Goal: Task Accomplishment & Management: Complete application form

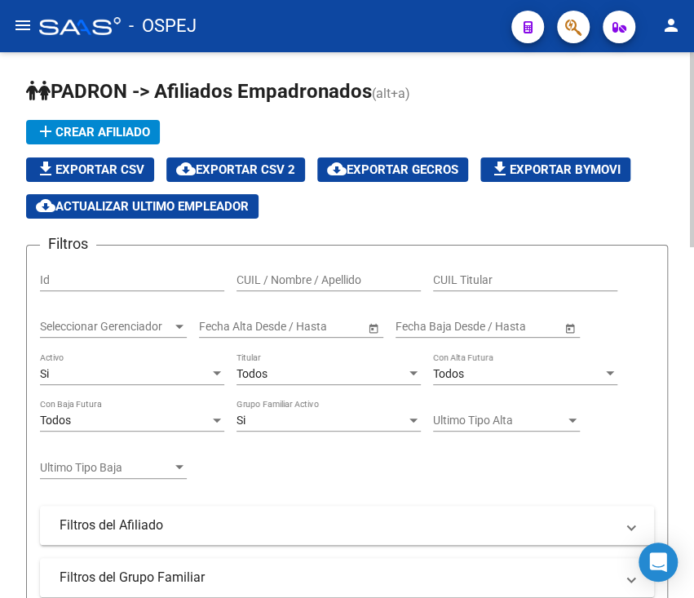
click at [522, 118] on app-list-header "PADRON -> Afiliados Empadronados (alt+a) add Crear Afiliado file_download Expor…" at bounding box center [347, 443] width 642 height 730
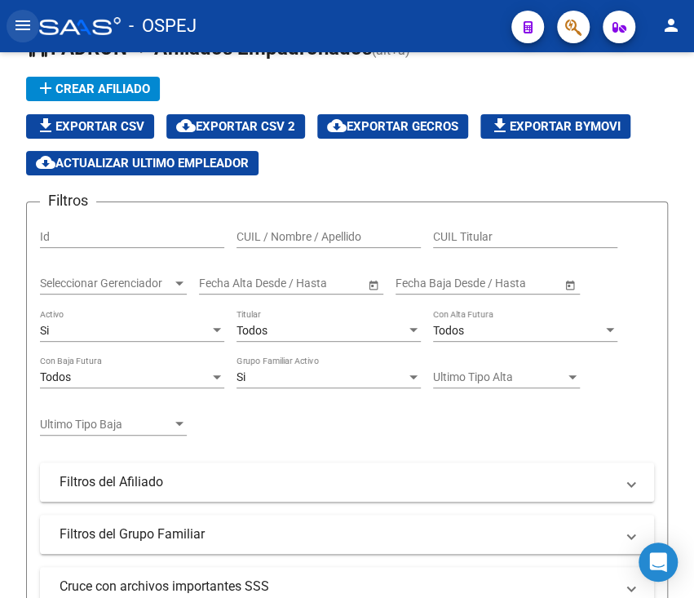
click at [33, 23] on button "menu" at bounding box center [23, 26] width 33 height 33
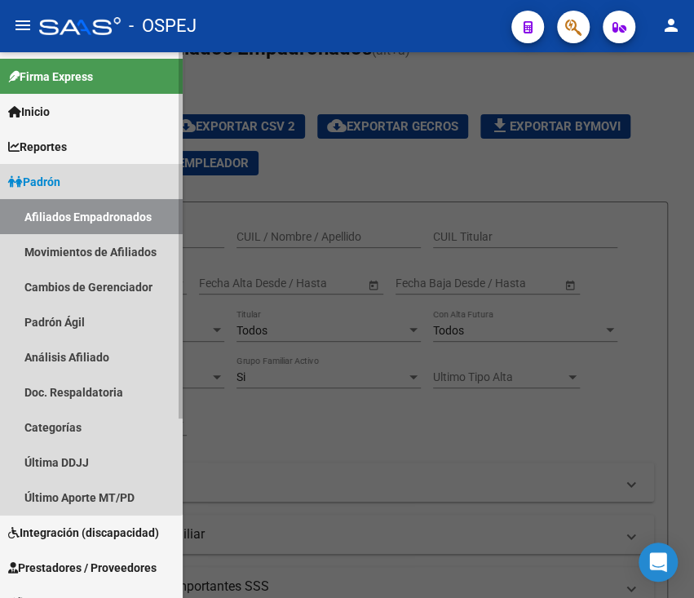
click at [79, 179] on link "Padrón" at bounding box center [91, 181] width 183 height 35
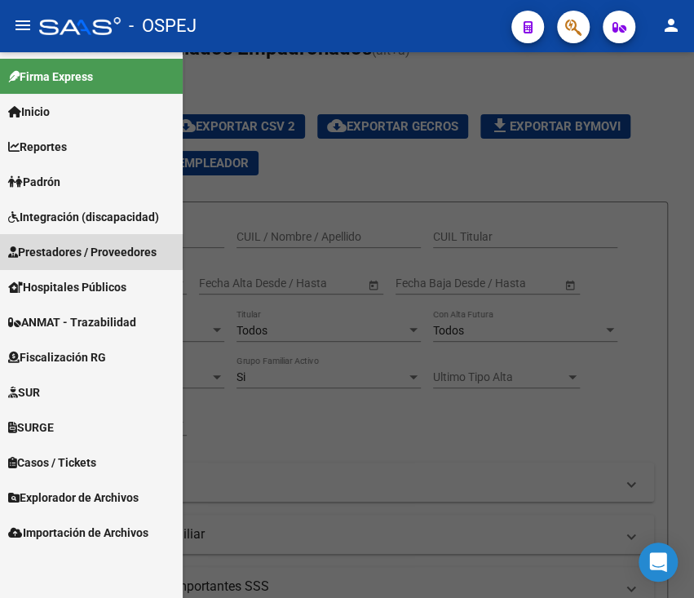
click at [78, 238] on link "Prestadores / Proveedores" at bounding box center [91, 251] width 183 height 35
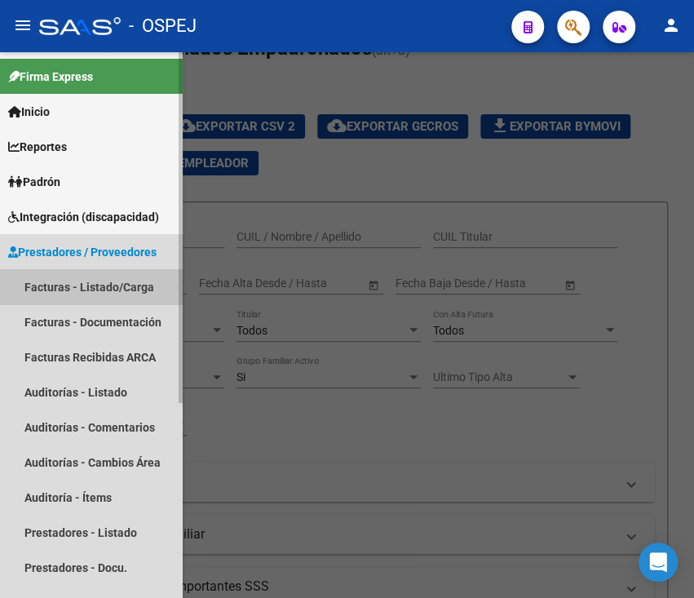
click at [82, 276] on link "Facturas - Listado/Carga" at bounding box center [91, 286] width 183 height 35
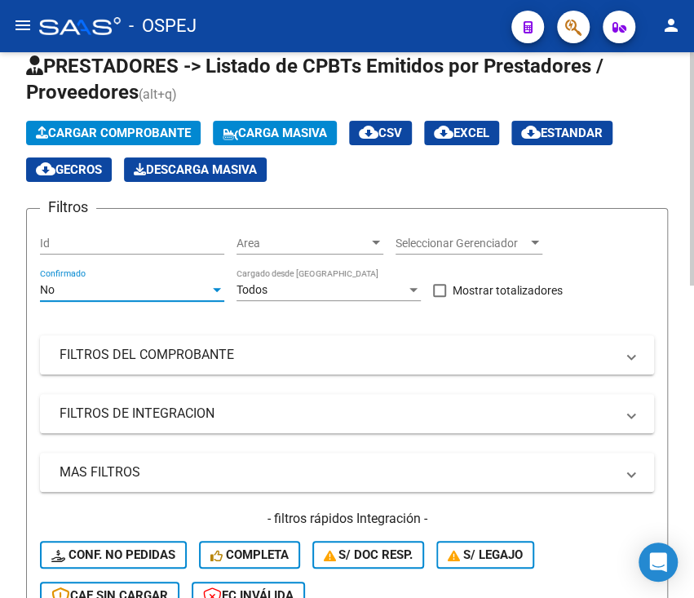
click at [159, 290] on div "No" at bounding box center [125, 290] width 170 height 14
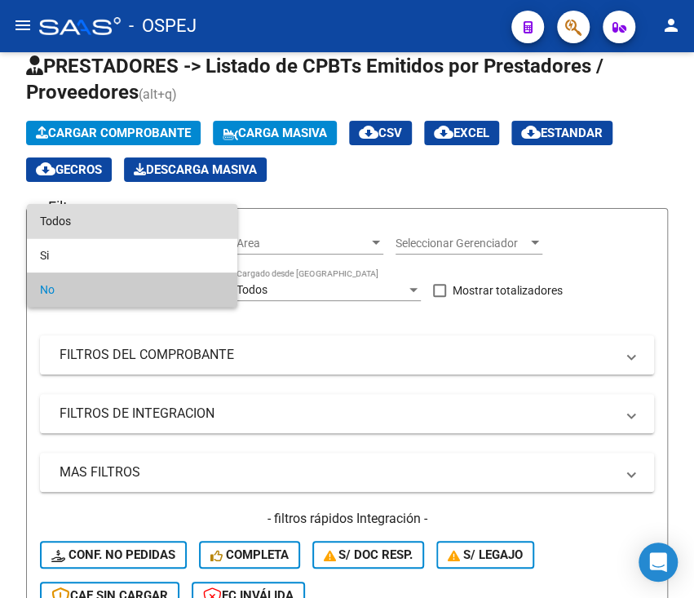
click at [133, 231] on span "Todos" at bounding box center [132, 221] width 184 height 34
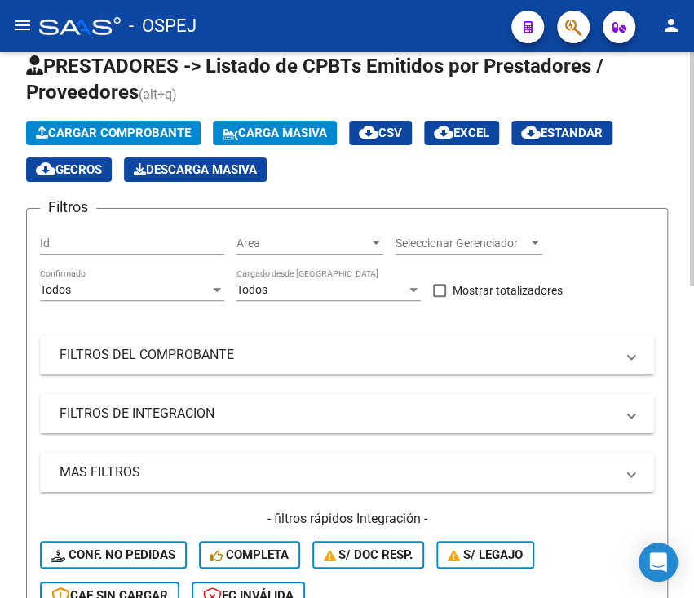
click at [136, 343] on mat-expansion-panel-header "FILTROS DEL COMPROBANTE" at bounding box center [347, 354] width 614 height 39
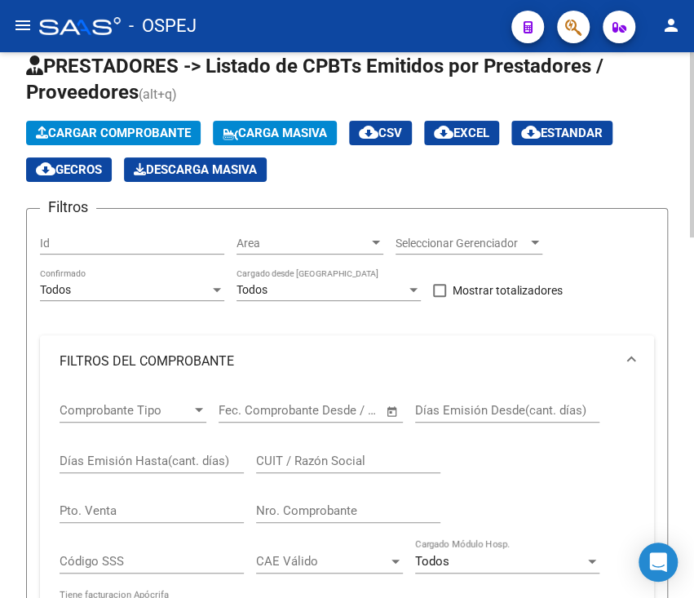
click at [294, 520] on div "Nro. Comprobante" at bounding box center [348, 505] width 184 height 35
click at [384, 507] on input "Nro. Comprobante" at bounding box center [348, 510] width 184 height 15
type input "521"
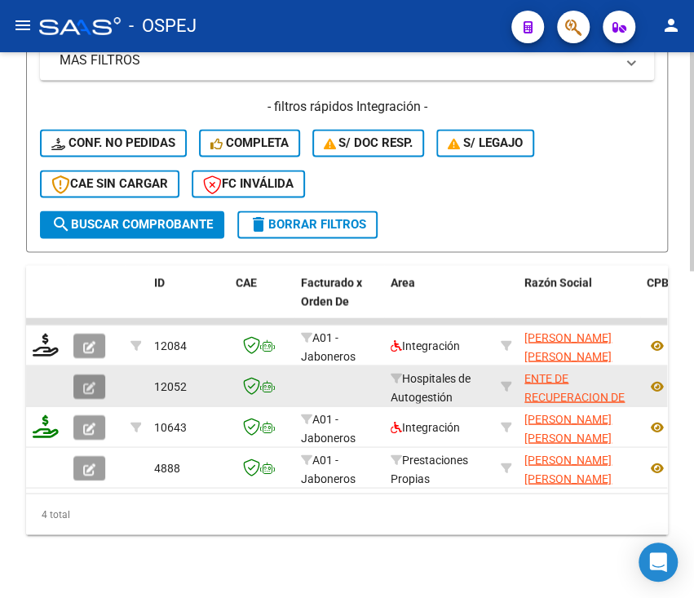
click at [87, 386] on icon "button" at bounding box center [89, 387] width 12 height 12
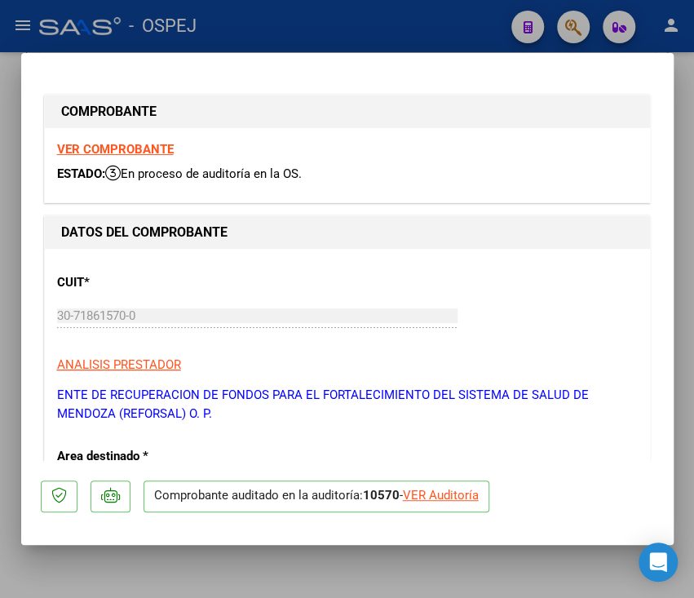
click at [434, 502] on div "VER Auditoría" at bounding box center [441, 495] width 76 height 19
type input "$ 0,00"
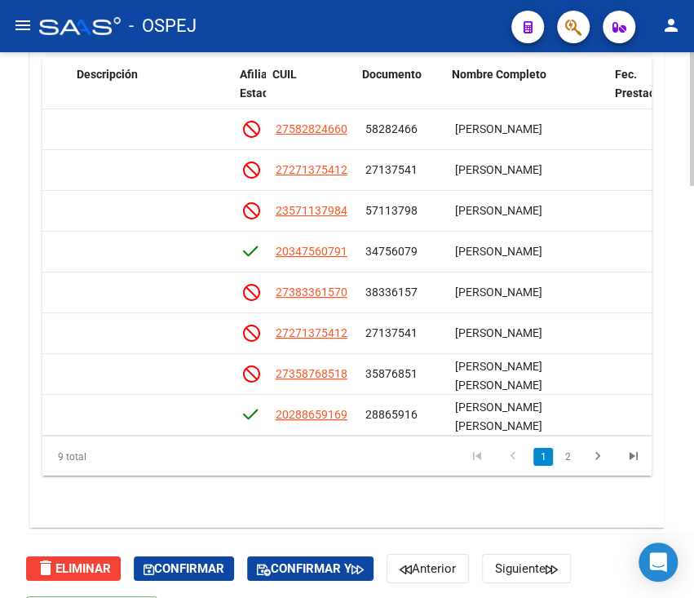
scroll to position [0, 1037]
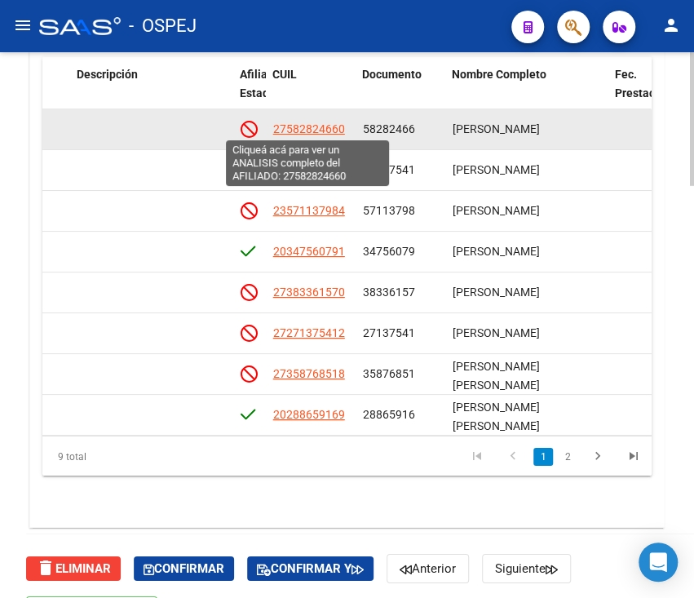
click at [298, 127] on span "27582824660" at bounding box center [308, 128] width 72 height 13
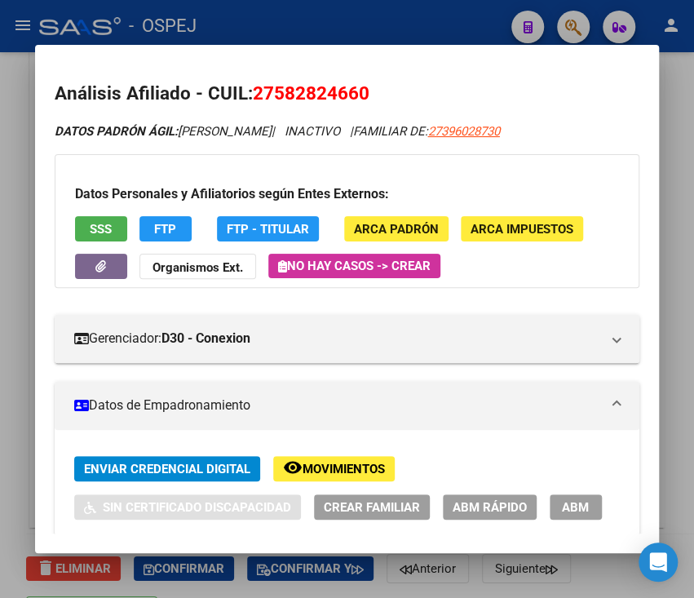
click at [80, 222] on button "SSS" at bounding box center [101, 228] width 52 height 25
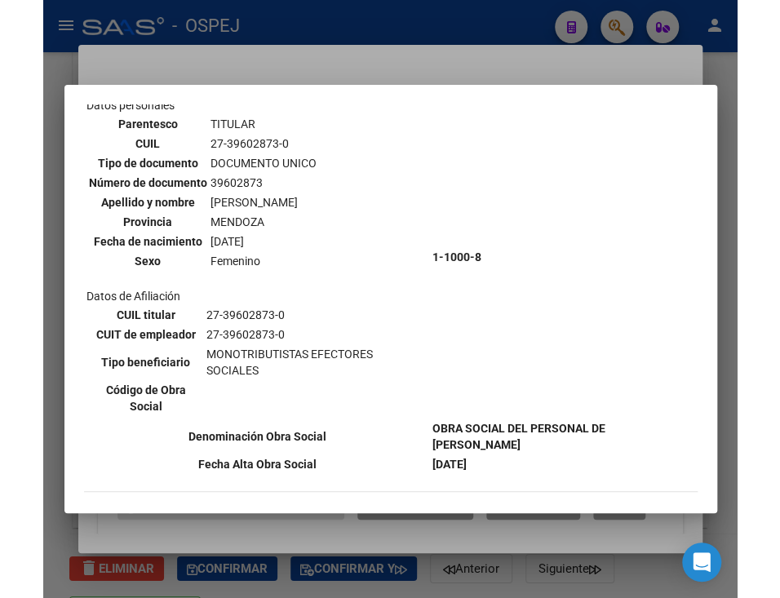
scroll to position [0, 0]
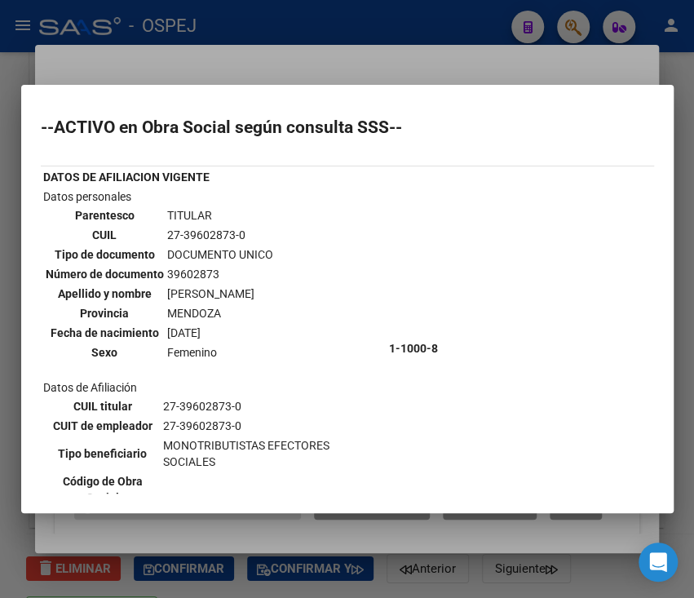
click at [495, 38] on div at bounding box center [347, 299] width 694 height 598
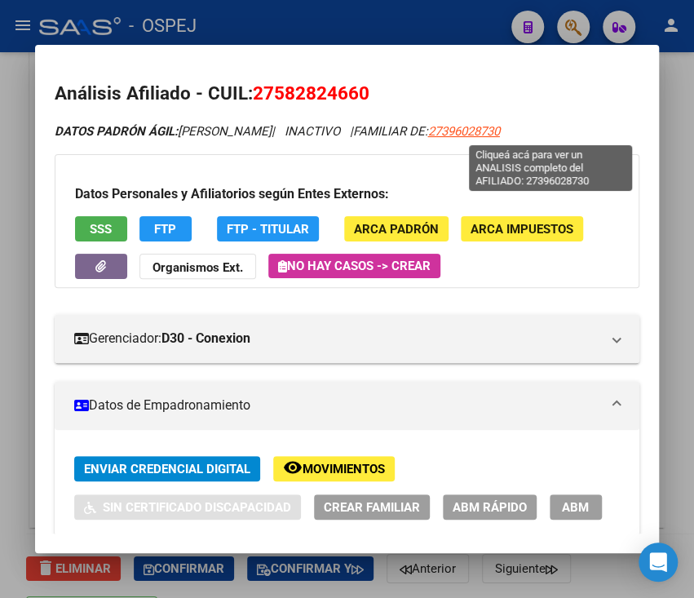
click at [500, 128] on span "27396028730" at bounding box center [464, 131] width 72 height 15
type textarea "27396028730"
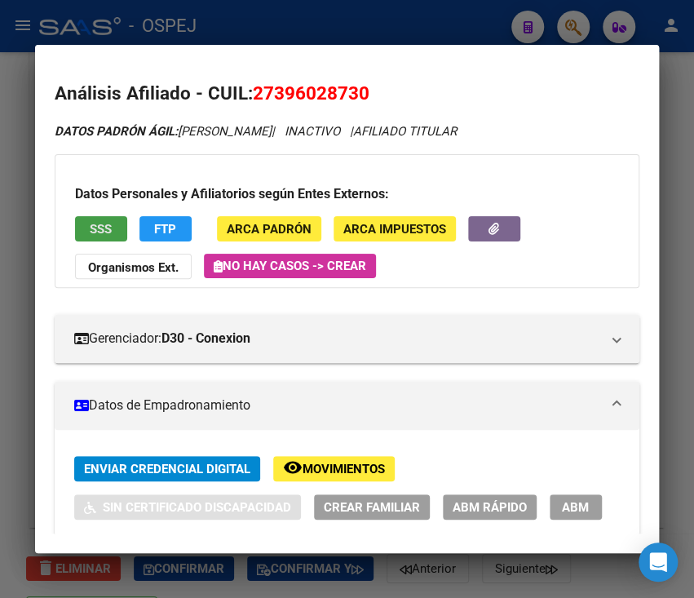
click at [98, 222] on span "SSS" at bounding box center [101, 229] width 22 height 15
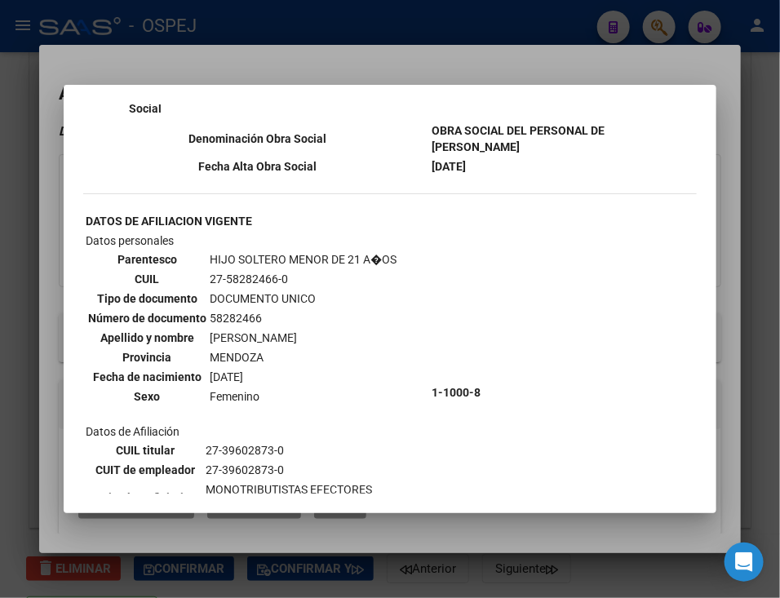
scroll to position [956, 0]
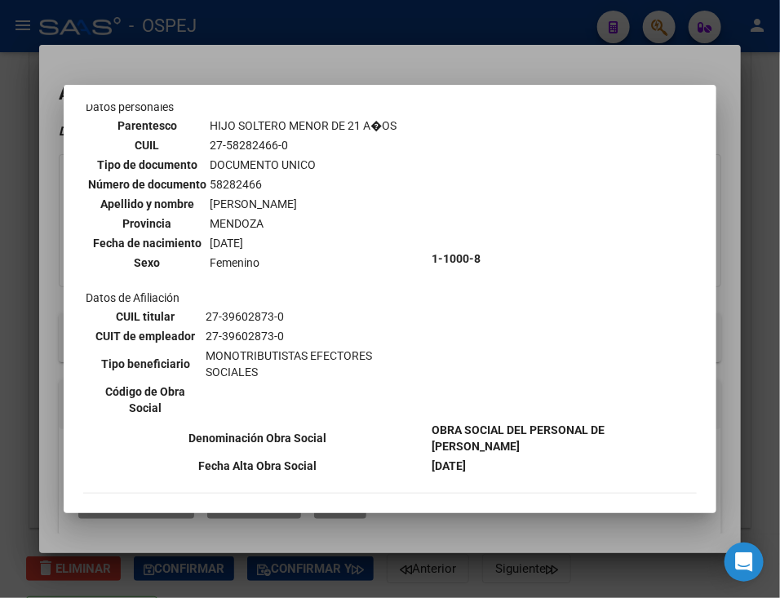
click at [531, 58] on div at bounding box center [390, 299] width 780 height 598
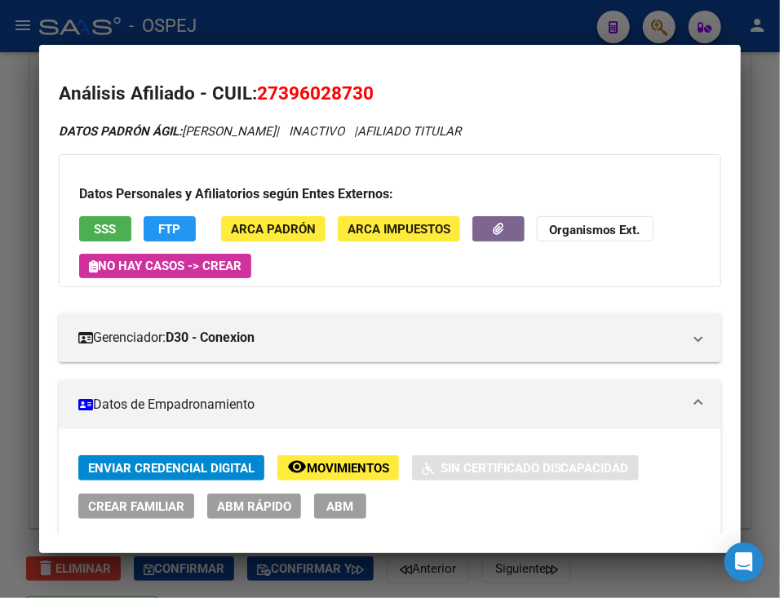
click at [509, 32] on div at bounding box center [390, 299] width 780 height 598
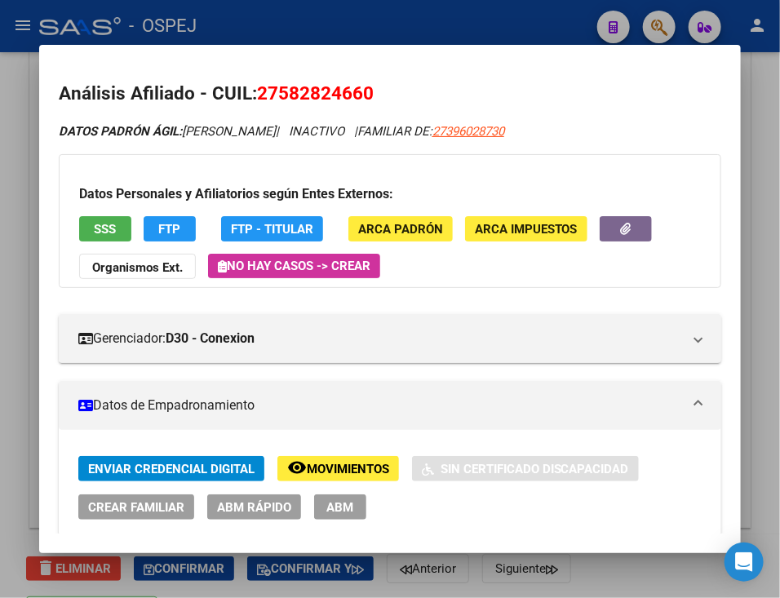
click at [278, 50] on mat-dialog-container "Análisis Afiliado - CUIL: 27582824660 DATOS PADRÓN ÁGIL: [PERSON_NAME] | INACTI…" at bounding box center [389, 299] width 701 height 508
click at [256, 33] on div at bounding box center [390, 299] width 780 height 598
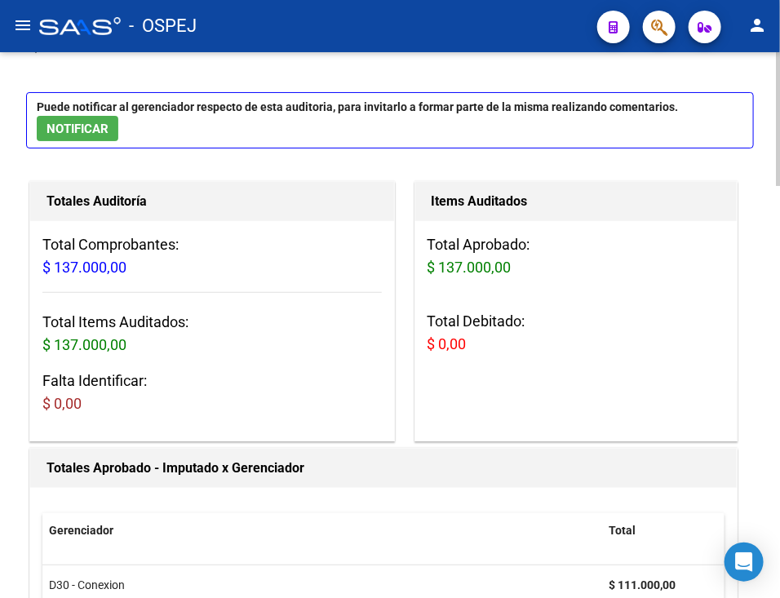
scroll to position [0, 0]
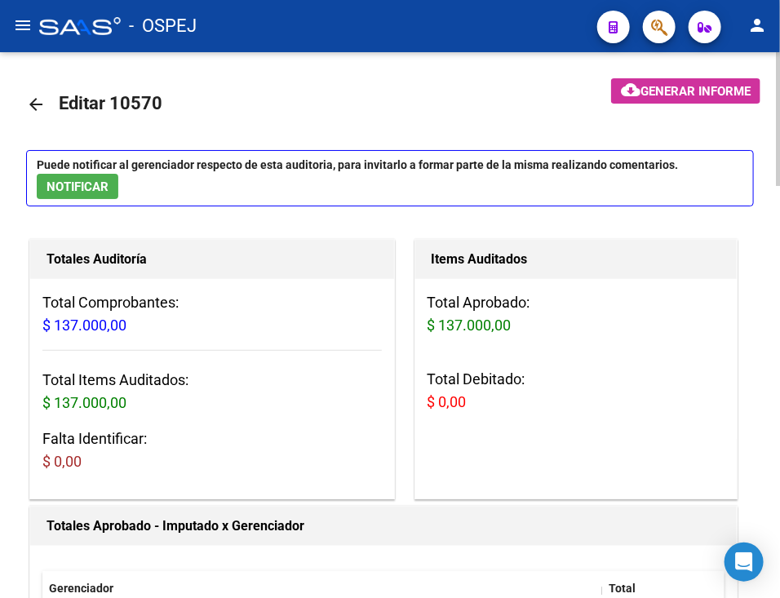
click at [46, 107] on link "arrow_back" at bounding box center [42, 104] width 33 height 38
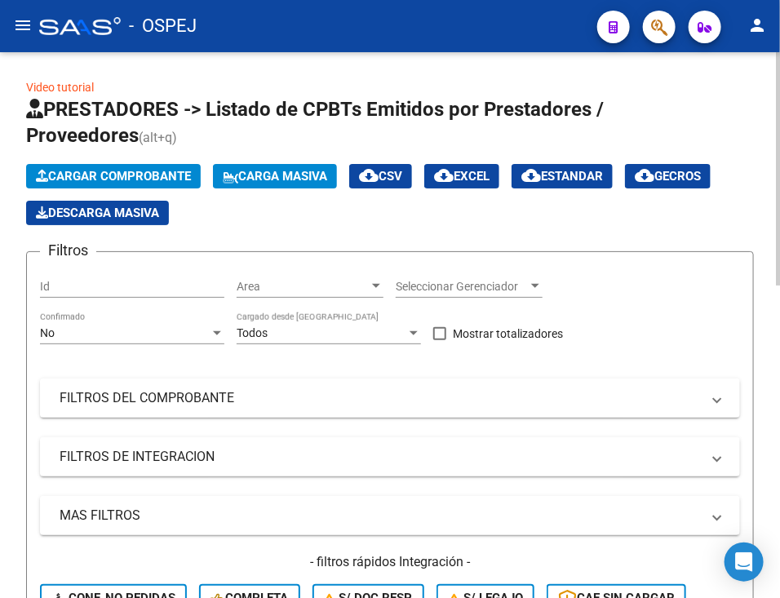
click at [118, 314] on div "No Confirmado" at bounding box center [132, 328] width 184 height 33
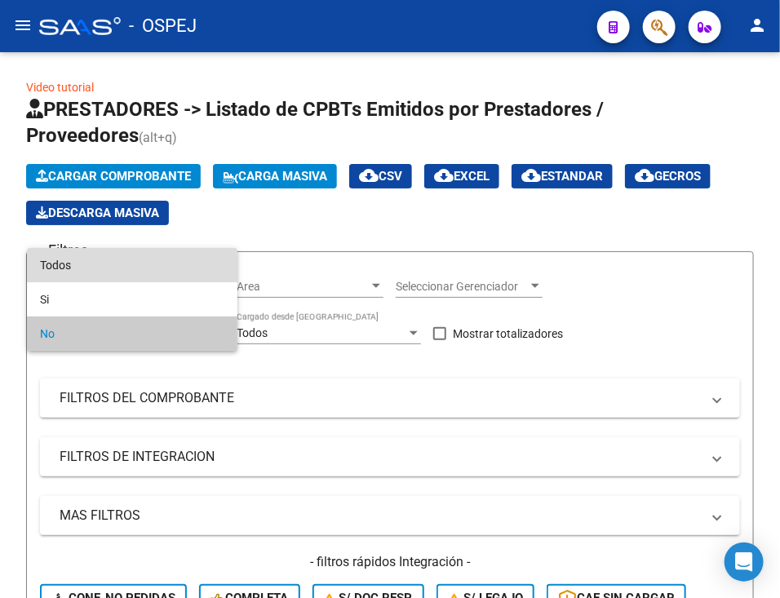
click at [137, 267] on span "Todos" at bounding box center [132, 265] width 184 height 34
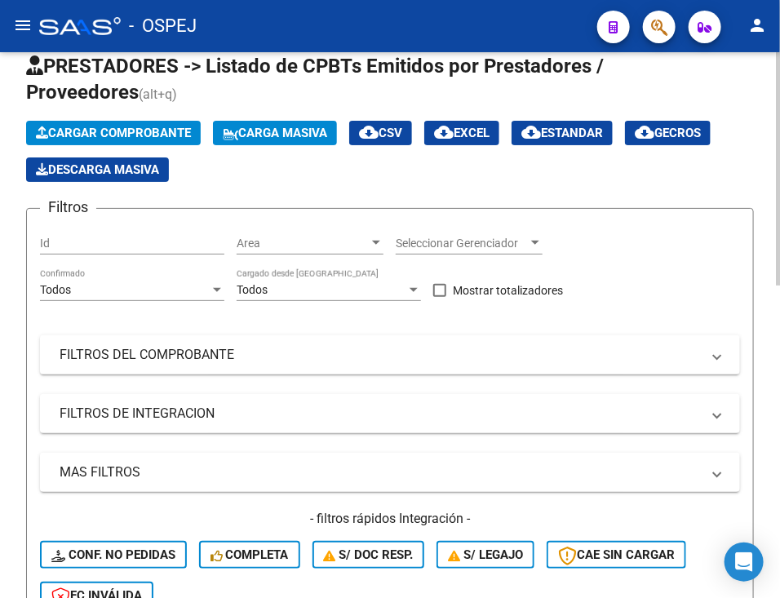
scroll to position [86, 0]
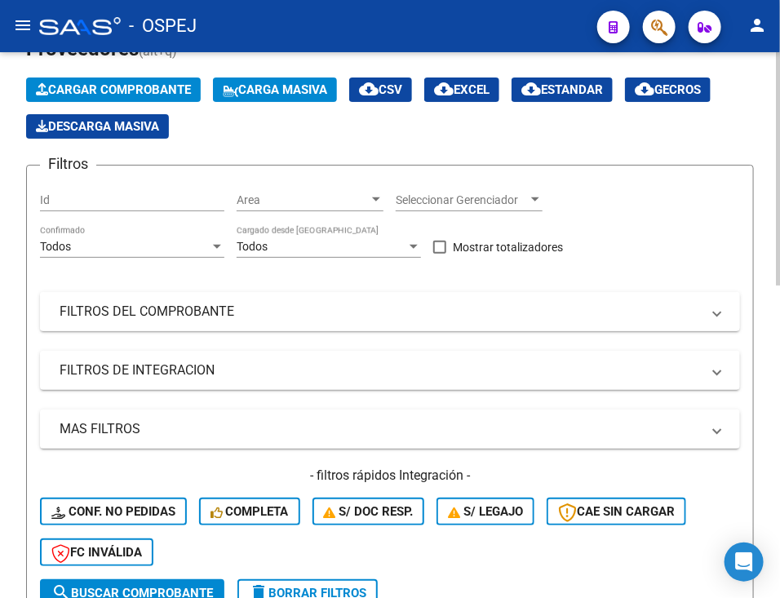
click at [95, 293] on mat-expansion-panel-header "FILTROS DEL COMPROBANTE" at bounding box center [390, 311] width 700 height 39
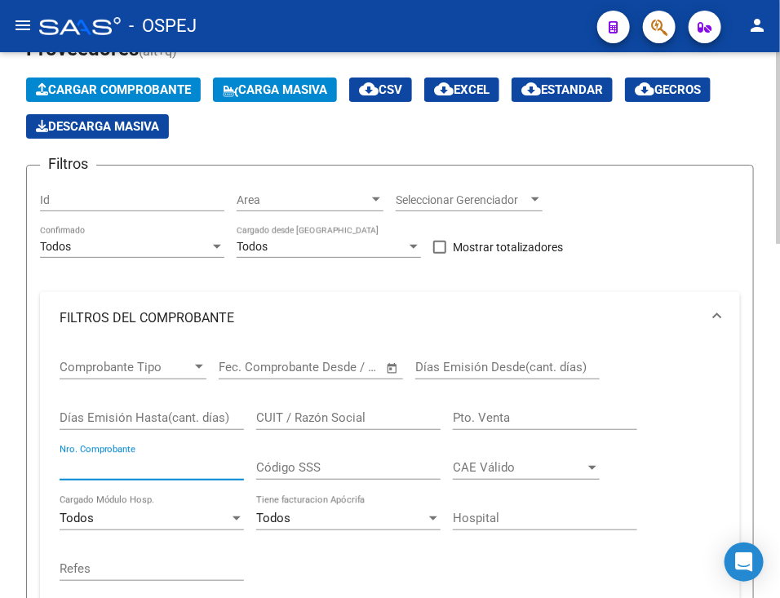
click at [162, 467] on input "Nro. Comprobante" at bounding box center [152, 467] width 184 height 15
type input "84756"
click at [13, 443] on div "Video tutorial PRESTADORES -> Listado de CPBTs Emitidos por Prestadores / Prove…" at bounding box center [390, 572] width 780 height 1212
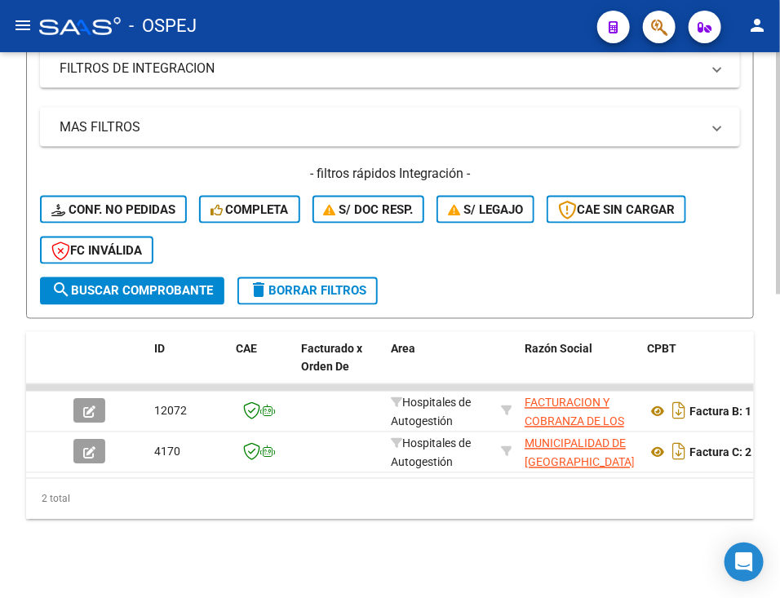
scroll to position [684, 0]
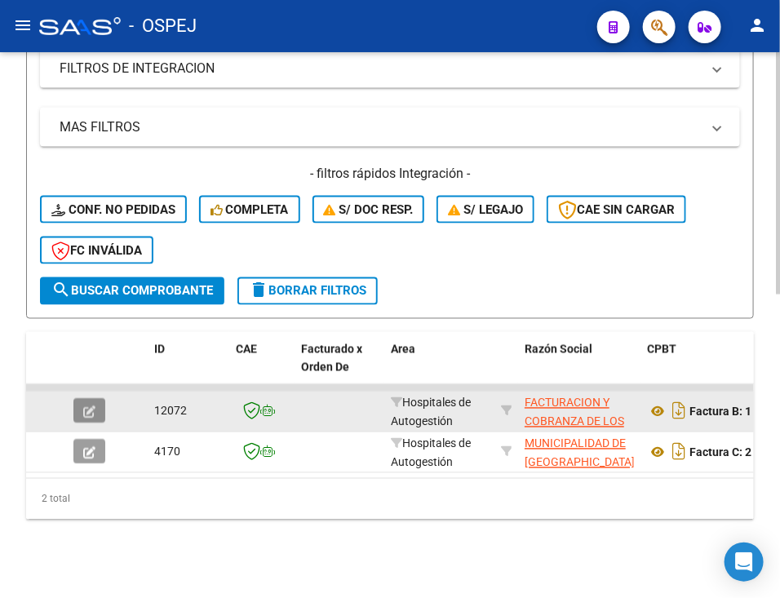
click at [95, 406] on icon "button" at bounding box center [89, 412] width 12 height 12
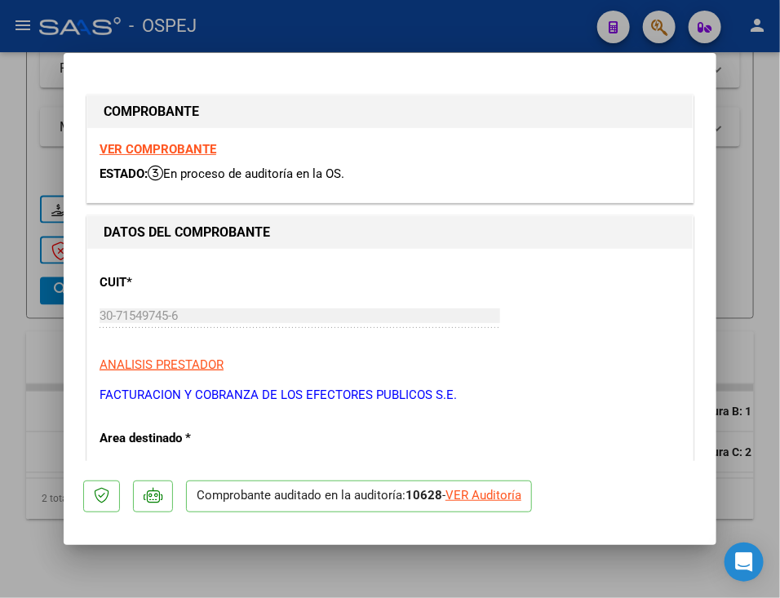
click at [476, 498] on div "VER Auditoría" at bounding box center [483, 495] width 76 height 19
type input "$ 0,00"
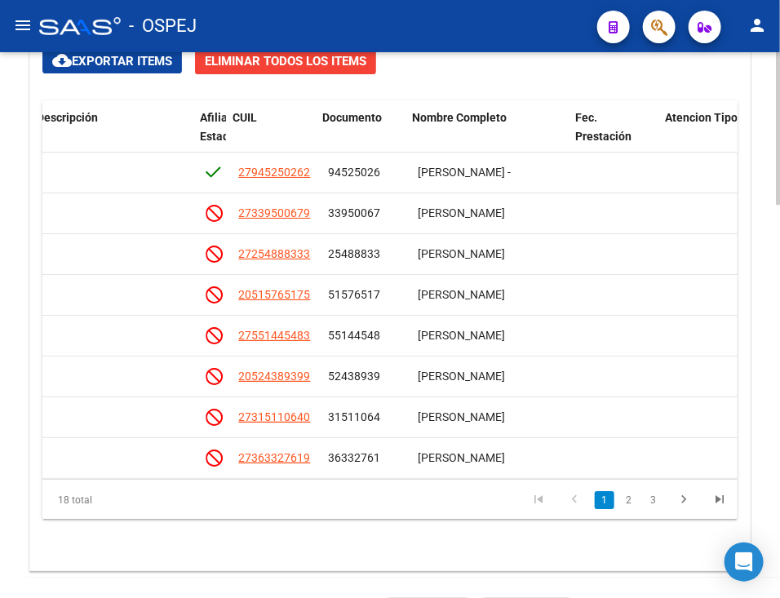
scroll to position [0, 1077]
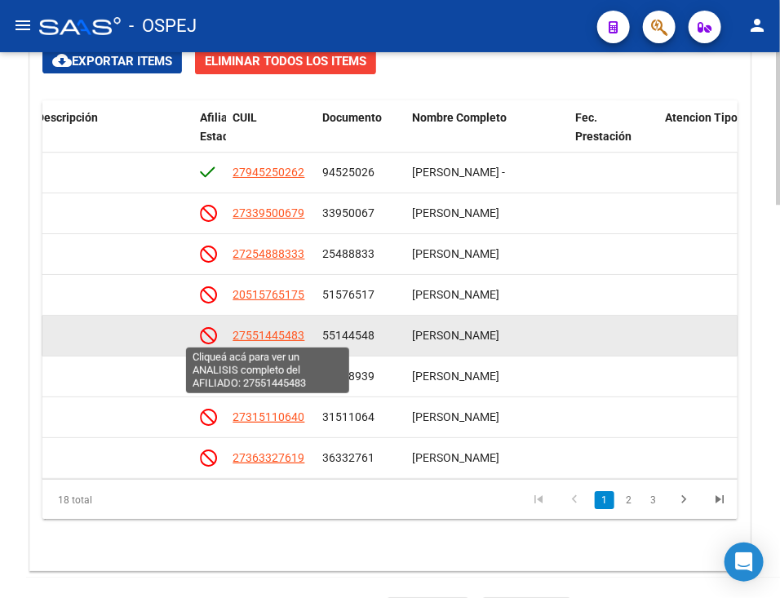
click at [287, 335] on span "27551445483" at bounding box center [268, 335] width 72 height 13
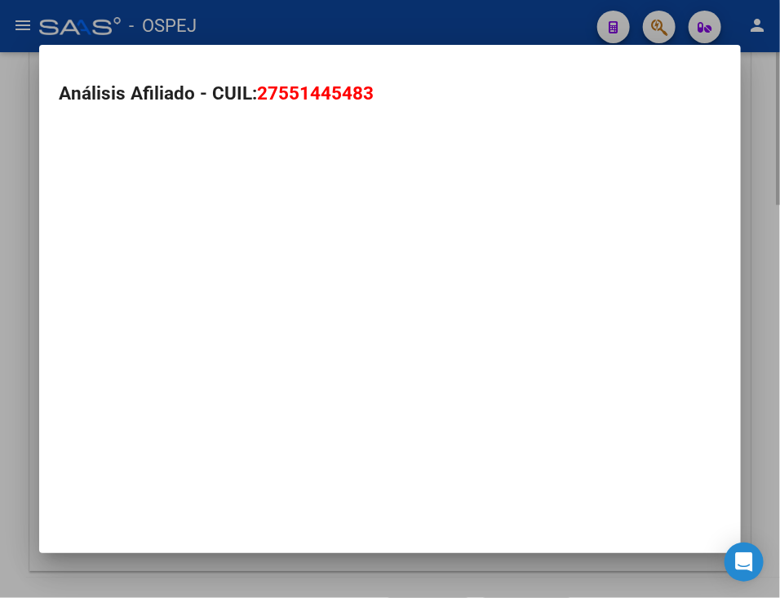
type textarea "27551445483"
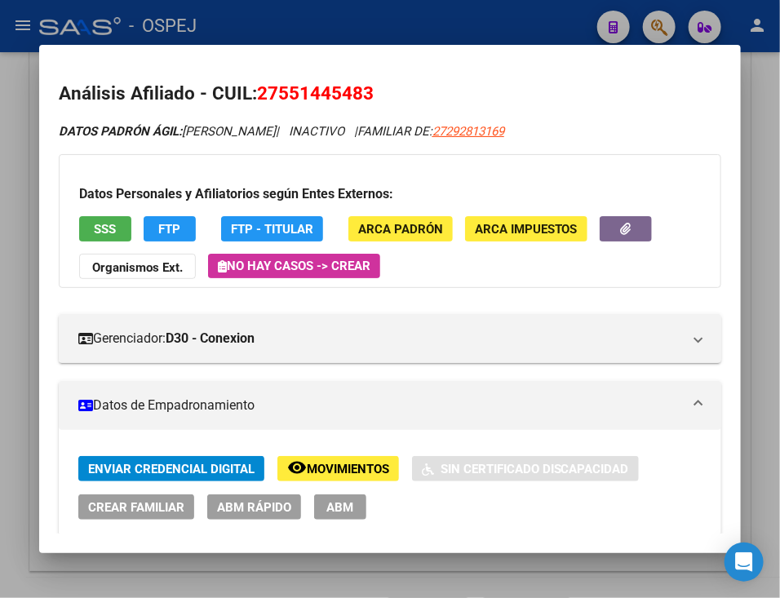
click at [383, 19] on div at bounding box center [390, 299] width 780 height 598
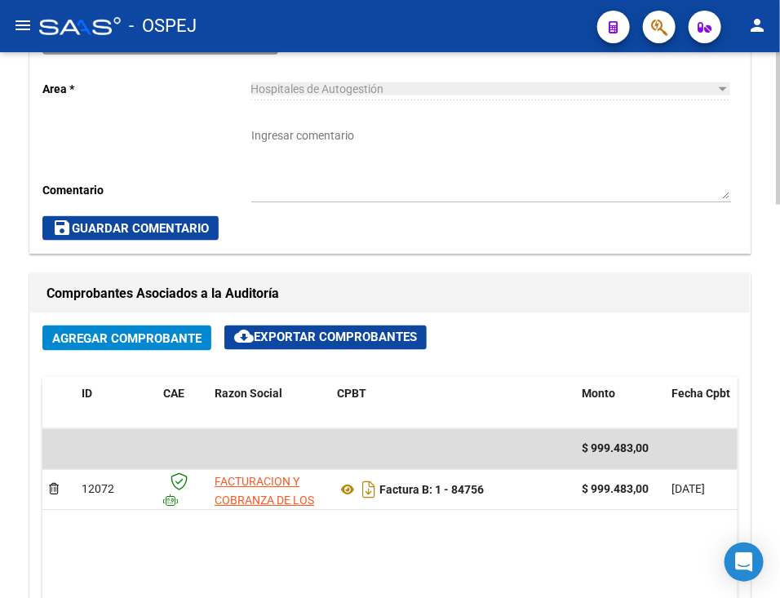
scroll to position [583, 0]
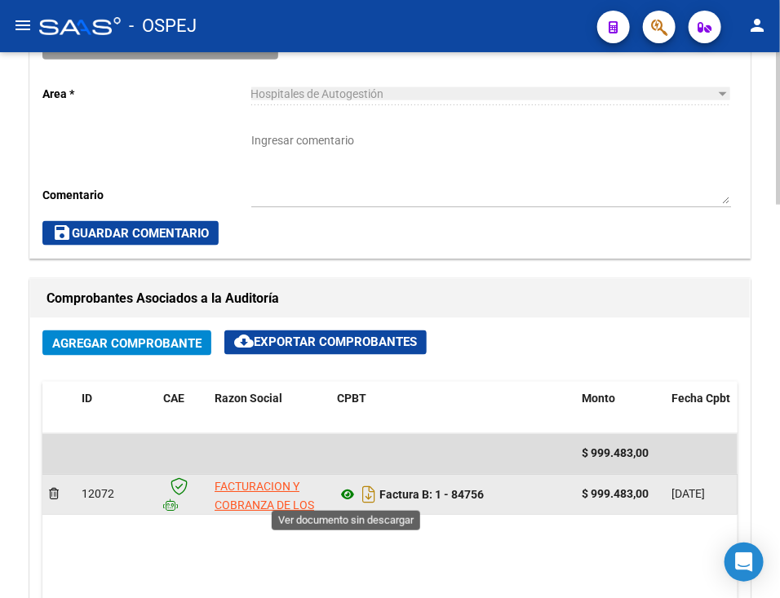
click at [343, 500] on icon at bounding box center [347, 495] width 21 height 20
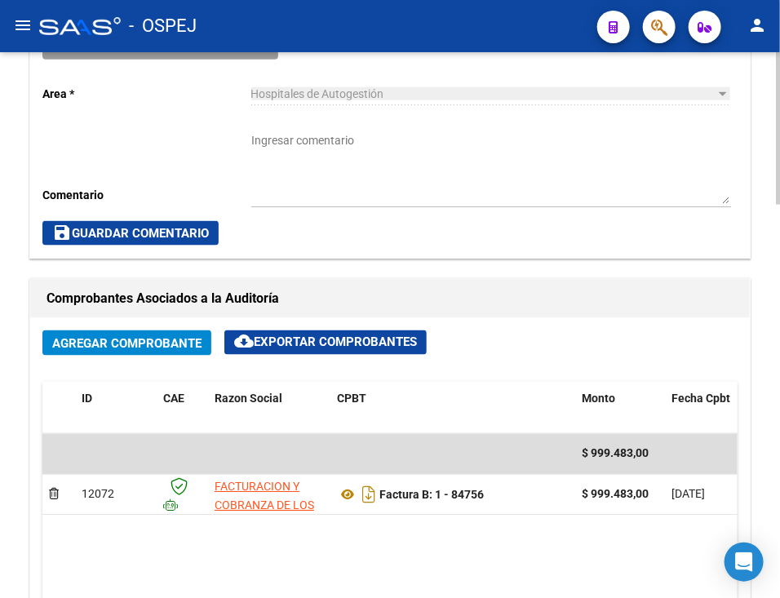
click at [772, 211] on div "arrow_back Editar 10628 cloud_download Generar informe Puede notificar al geren…" at bounding box center [390, 448] width 780 height 1958
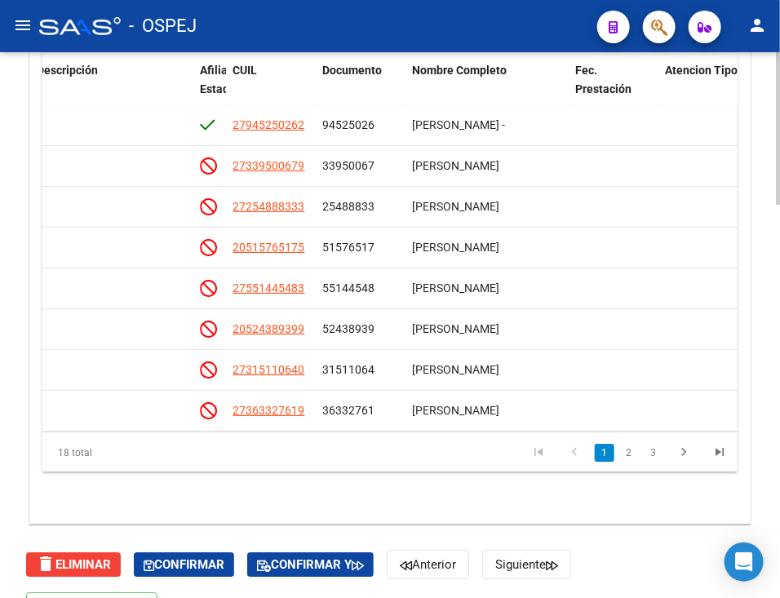
scroll to position [1366, 0]
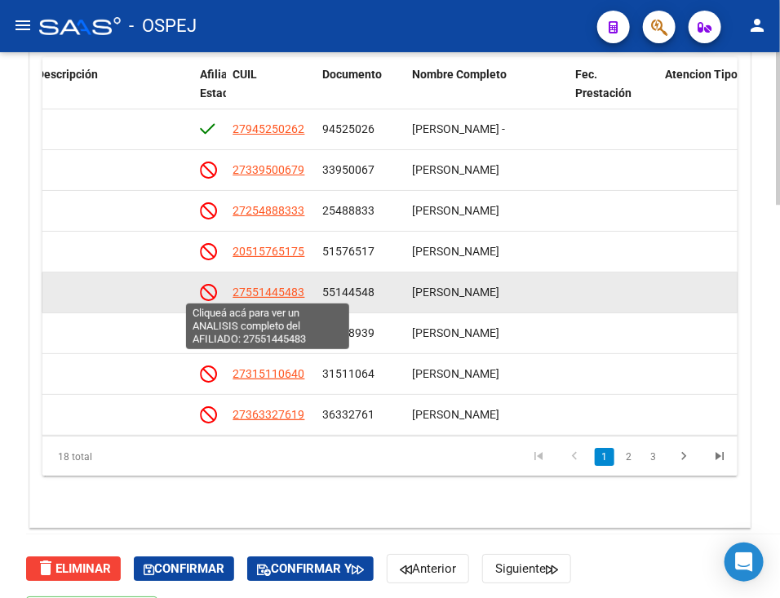
click at [279, 292] on span "27551445483" at bounding box center [268, 291] width 72 height 13
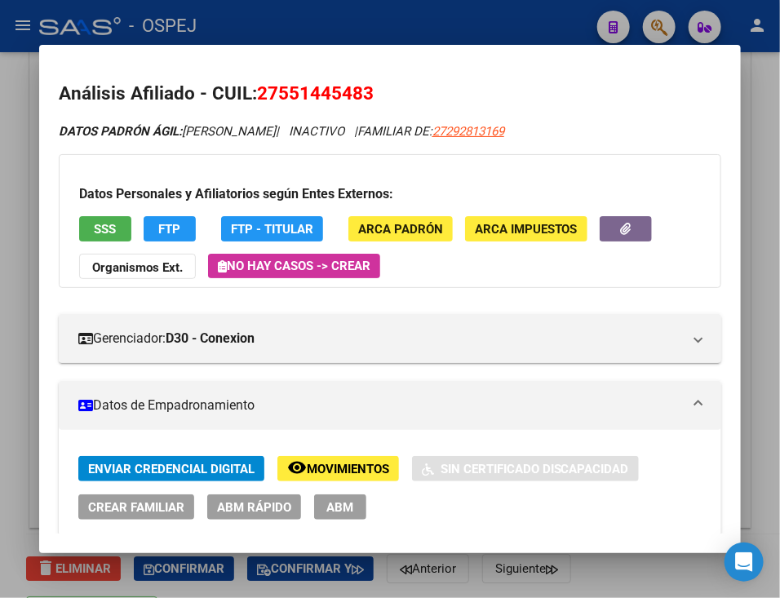
click at [97, 202] on h3 "Datos Personales y Afiliatorios según Entes Externos:" at bounding box center [390, 194] width 622 height 20
click at [104, 222] on span "SSS" at bounding box center [105, 229] width 22 height 15
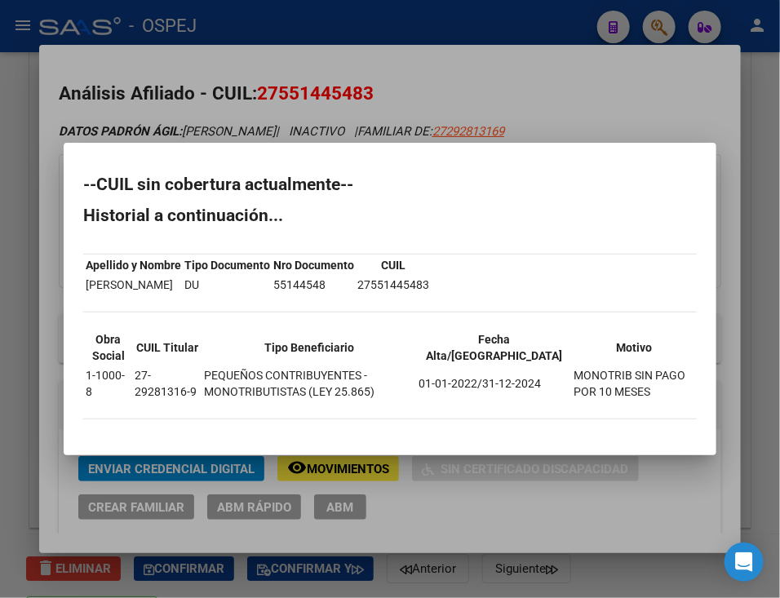
drag, startPoint x: 86, startPoint y: 179, endPoint x: 623, endPoint y: 401, distance: 581.5
click at [623, 401] on div "--CUIL sin cobertura actualmente-- Historial a continuación... Apellido y Nombr…" at bounding box center [389, 305] width 613 height 259
copy div "--CUIL sin cobertura actualmente-- Historial a continuación... Apellido y Nombr…"
click at [573, 61] on div at bounding box center [390, 299] width 780 height 598
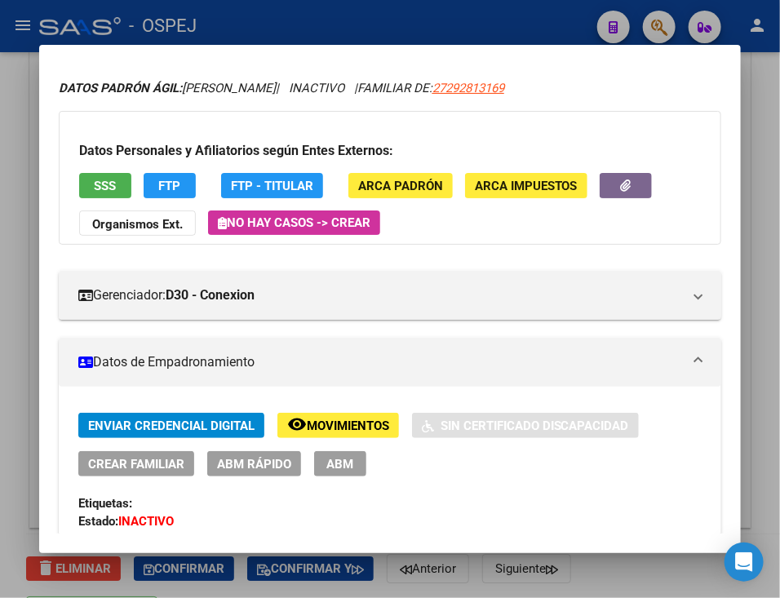
scroll to position [0, 0]
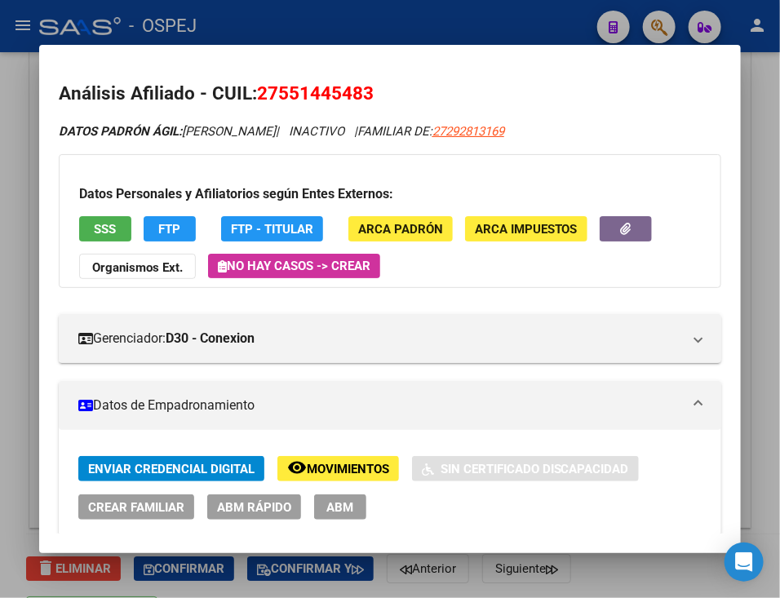
click at [471, 26] on div at bounding box center [390, 299] width 780 height 598
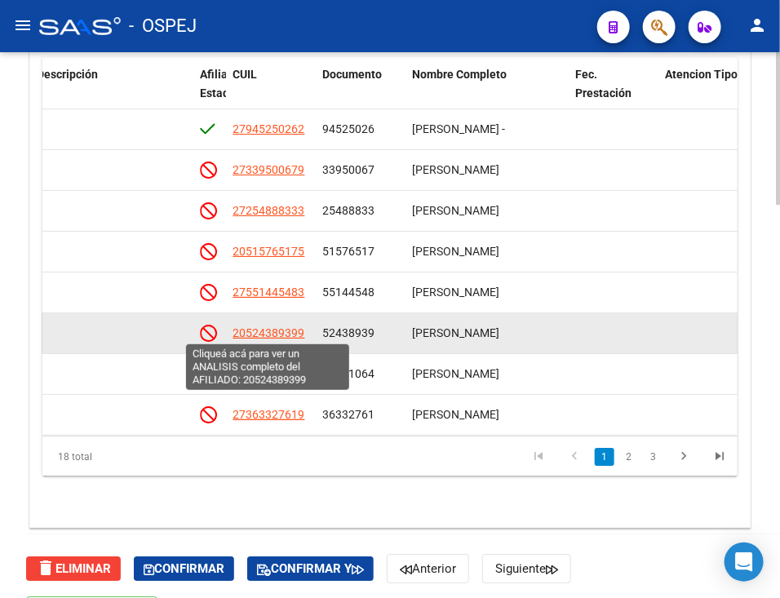
click at [281, 330] on span "20524389399" at bounding box center [268, 332] width 72 height 13
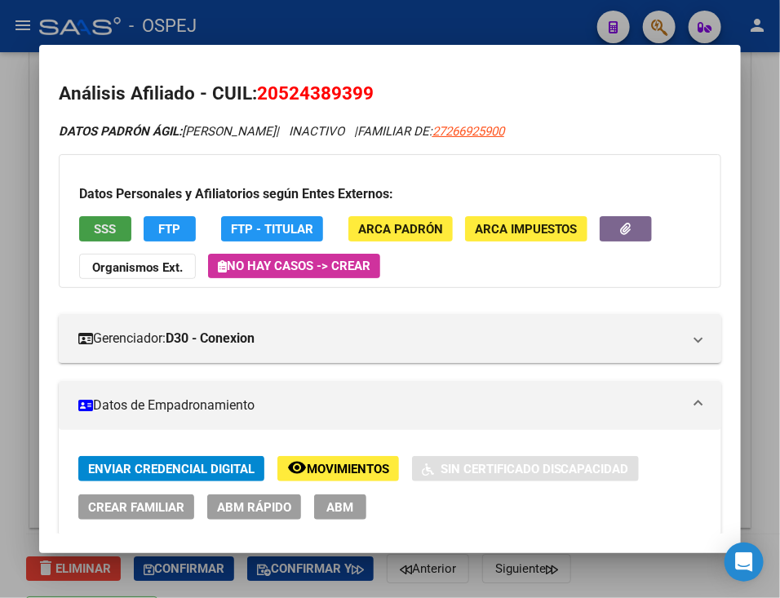
click at [101, 227] on span "SSS" at bounding box center [105, 229] width 22 height 15
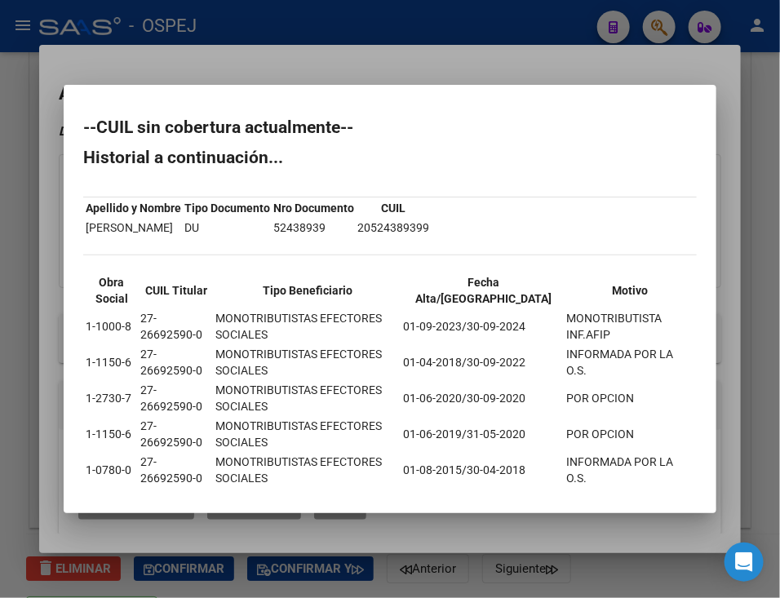
scroll to position [26, 0]
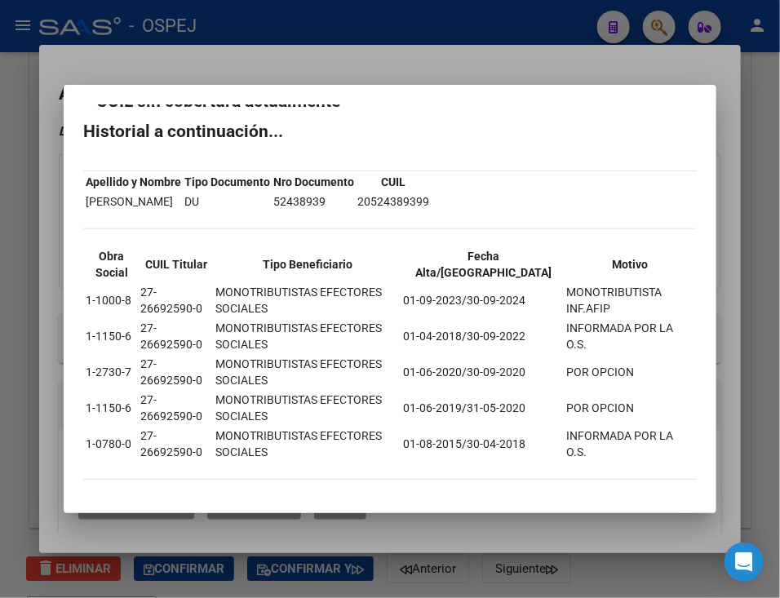
drag, startPoint x: 82, startPoint y: 124, endPoint x: 672, endPoint y: 437, distance: 668.5
click at [672, 437] on mat-dialog-content "--CUIL sin cobertura actualmente-- Historial a continuación... Apellido y Nombr…" at bounding box center [390, 298] width 653 height 388
copy div "--LORE ips dolorsita consectetur-- Adipiscin e seddoeiusmod... Temporin u Labor…"
click at [604, 52] on div at bounding box center [390, 299] width 780 height 598
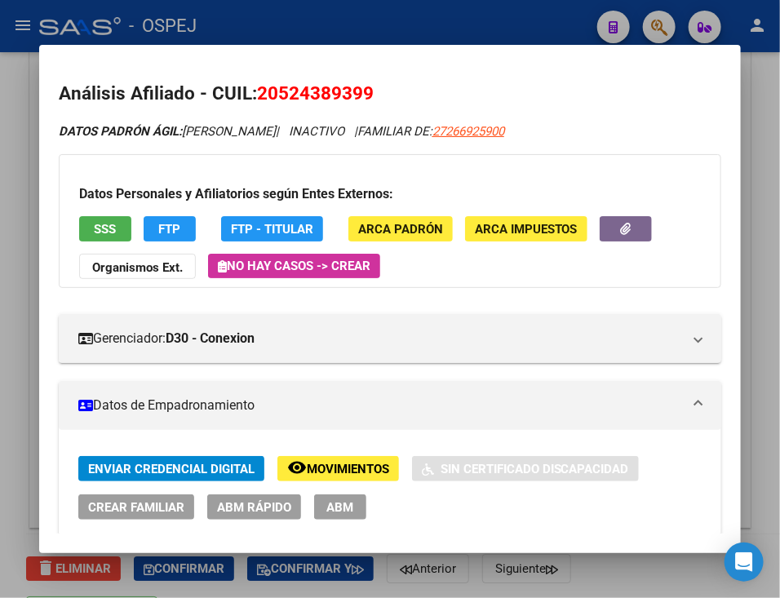
click at [581, 14] on div at bounding box center [390, 299] width 780 height 598
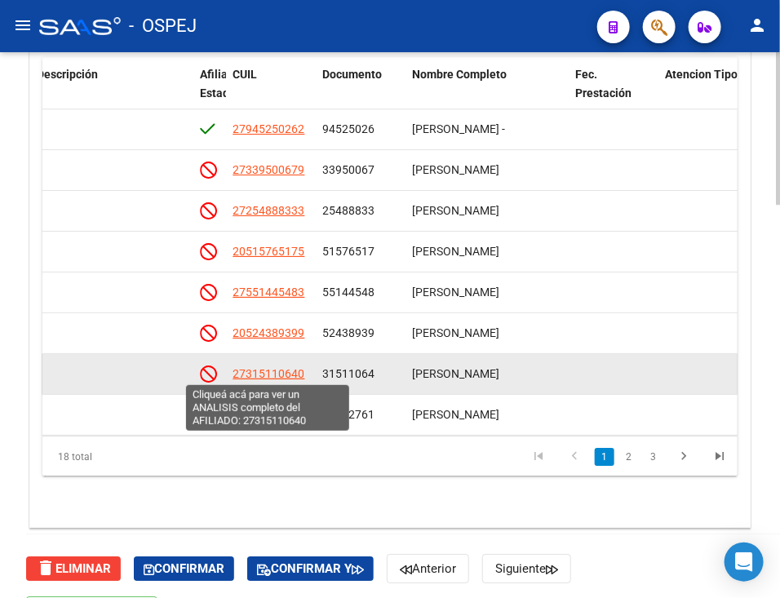
click at [285, 374] on span "27315110640" at bounding box center [268, 373] width 72 height 13
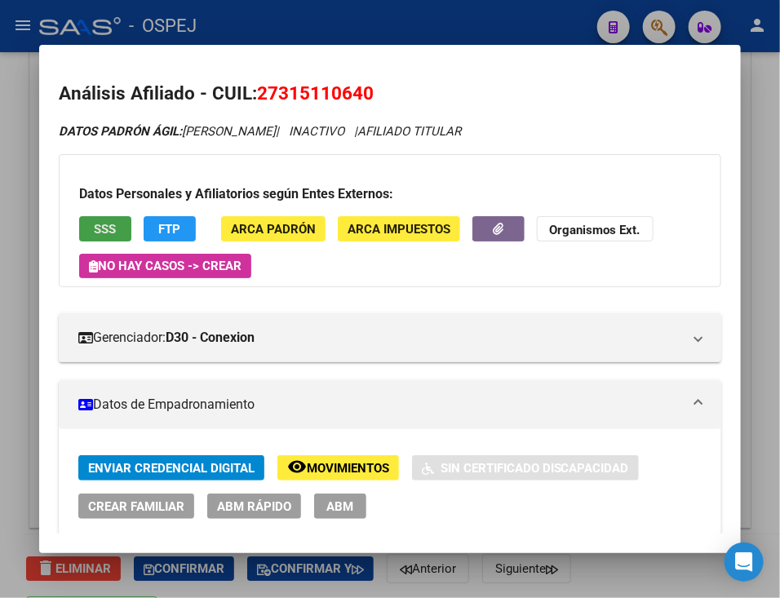
click at [114, 222] on span "SSS" at bounding box center [105, 229] width 22 height 15
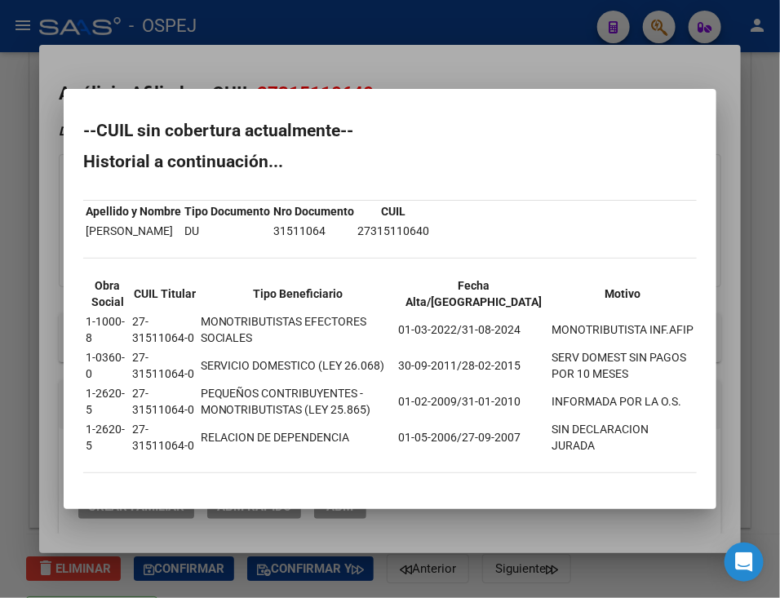
click at [411, 33] on div at bounding box center [390, 299] width 780 height 598
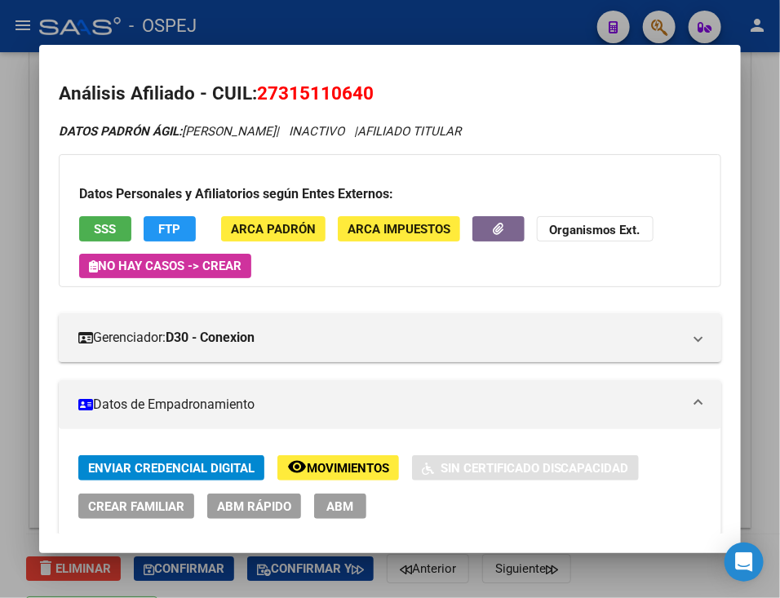
click at [414, 33] on div at bounding box center [390, 299] width 780 height 598
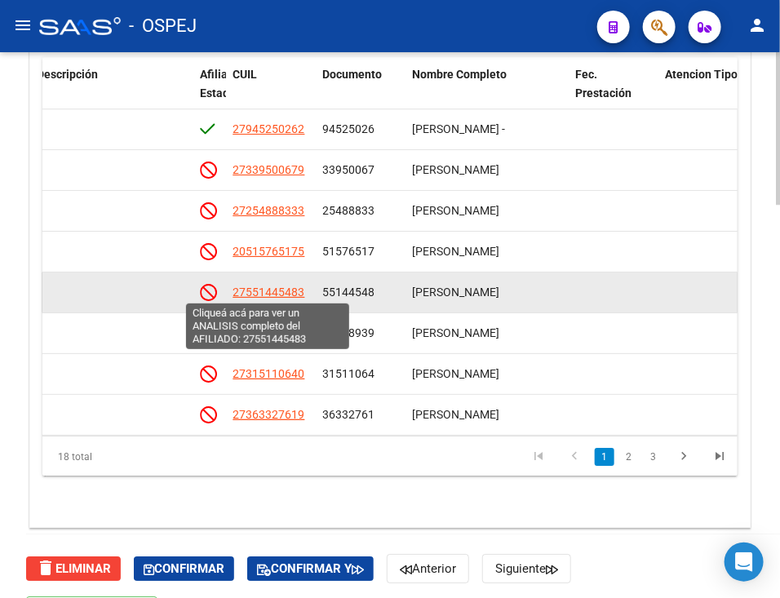
click at [238, 293] on span "27551445483" at bounding box center [268, 291] width 72 height 13
type textarea "27551445483"
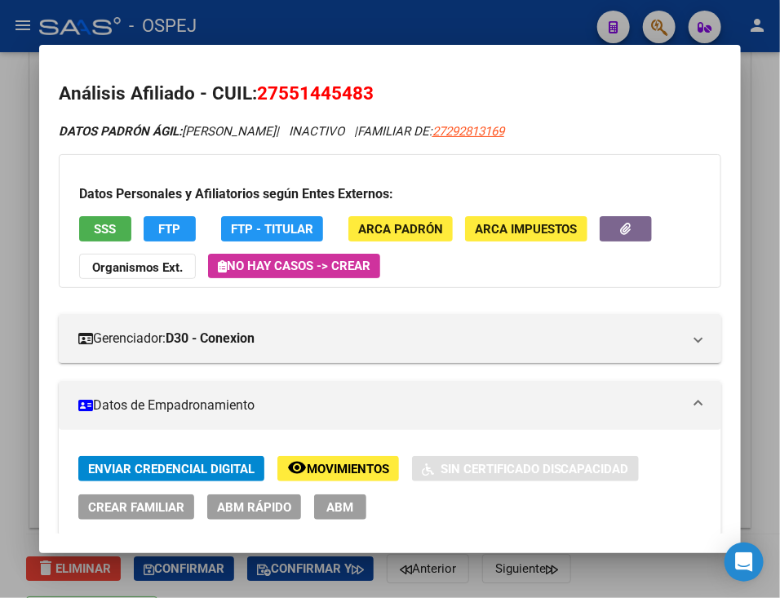
click at [308, 17] on div at bounding box center [390, 299] width 780 height 598
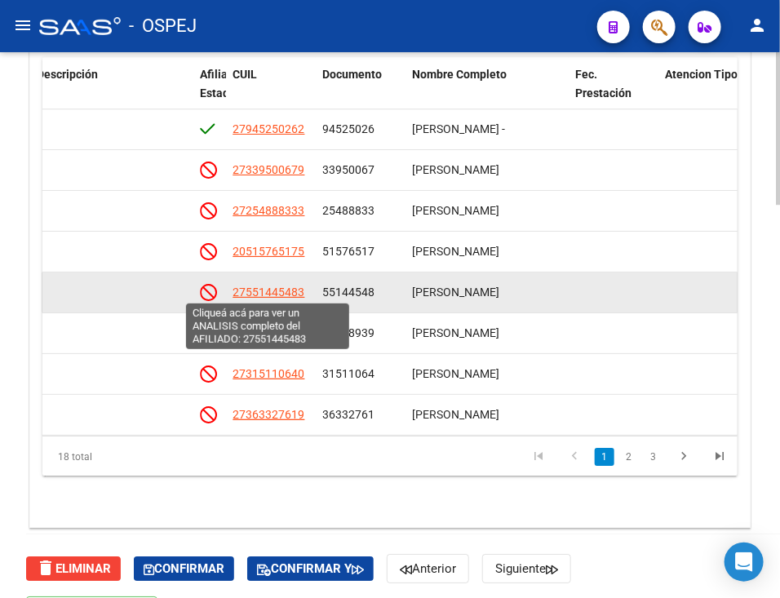
click at [259, 296] on span "27551445483" at bounding box center [268, 291] width 72 height 13
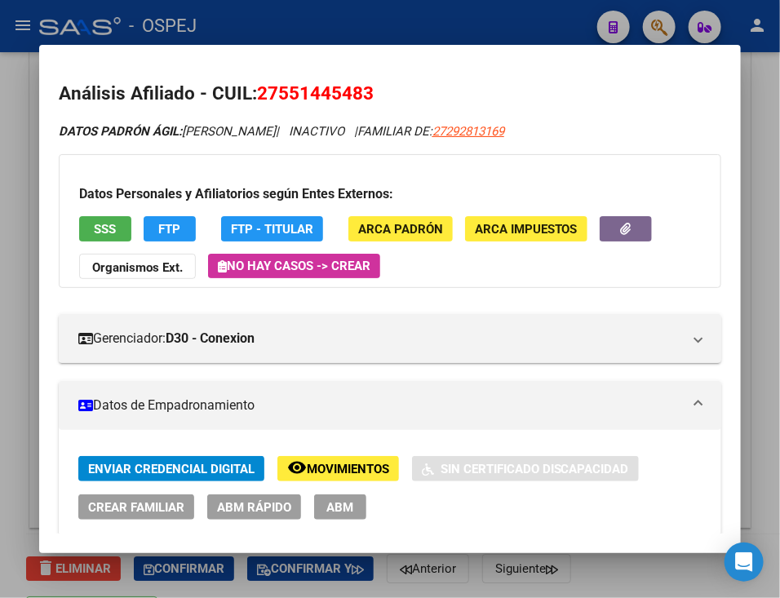
click at [95, 212] on div "Datos Personales y Afiliatorios según Entes Externos: SSS FTP FTP - Titular ARC…" at bounding box center [390, 221] width 662 height 134
click at [99, 223] on span "SSS" at bounding box center [105, 229] width 22 height 15
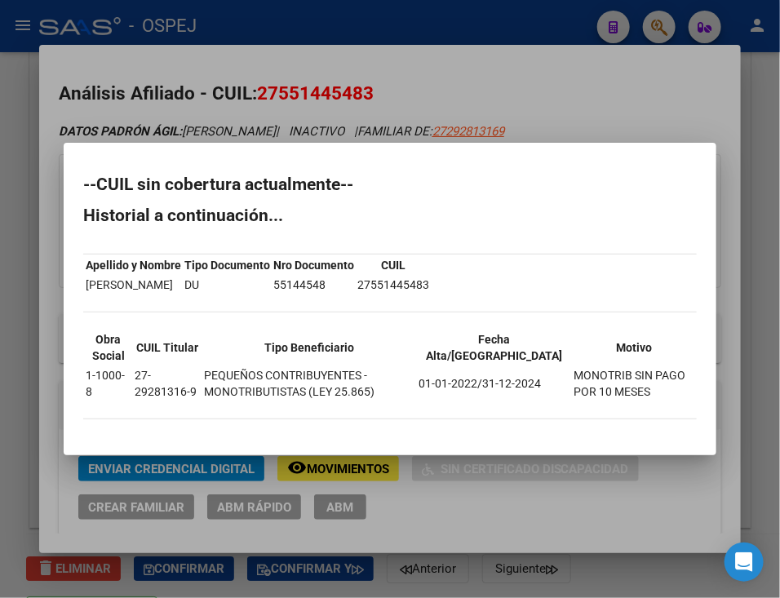
click at [505, 68] on div at bounding box center [390, 299] width 780 height 598
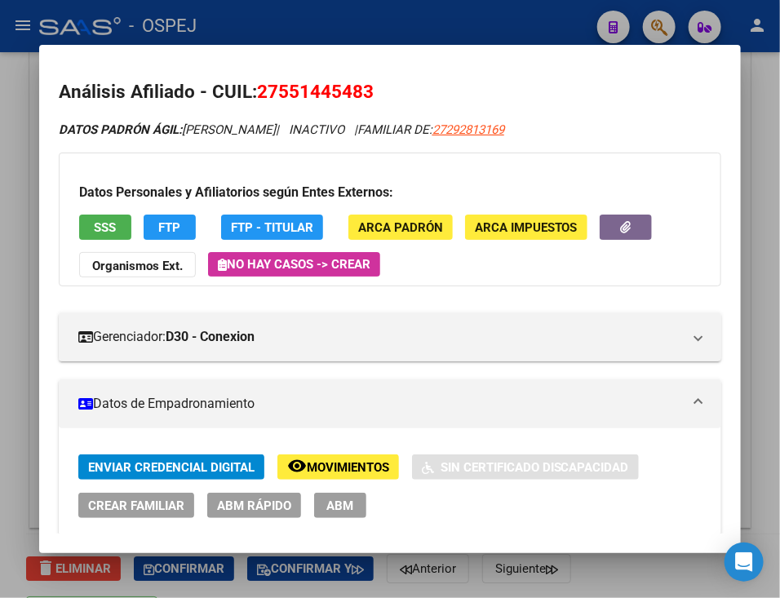
scroll to position [0, 0]
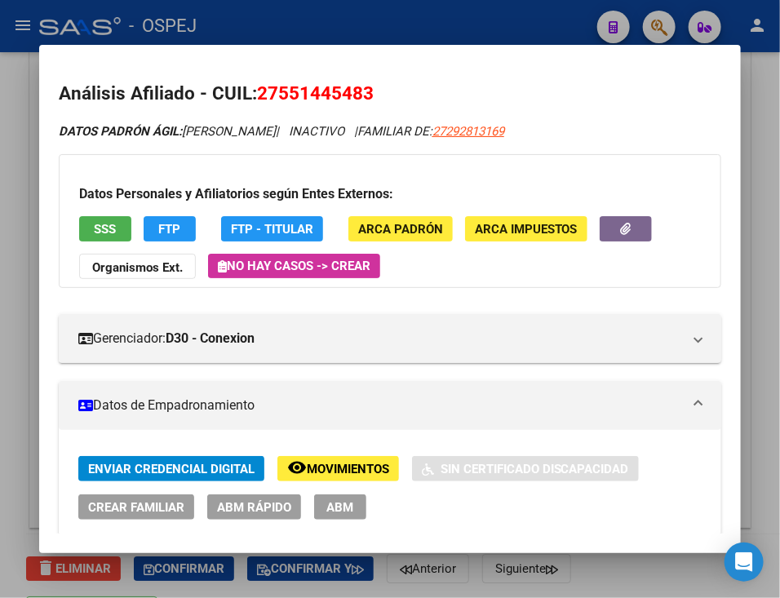
click at [516, 27] on div at bounding box center [390, 299] width 780 height 598
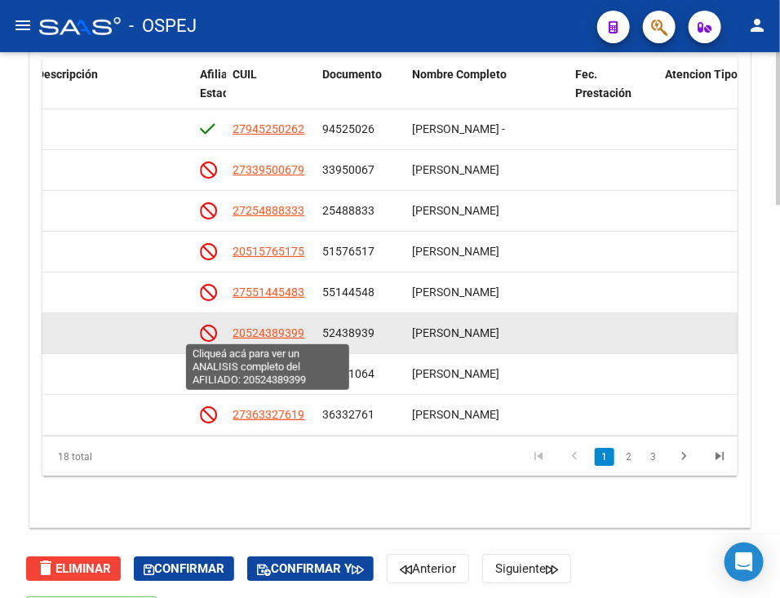
click at [250, 336] on span "20524389399" at bounding box center [268, 332] width 72 height 13
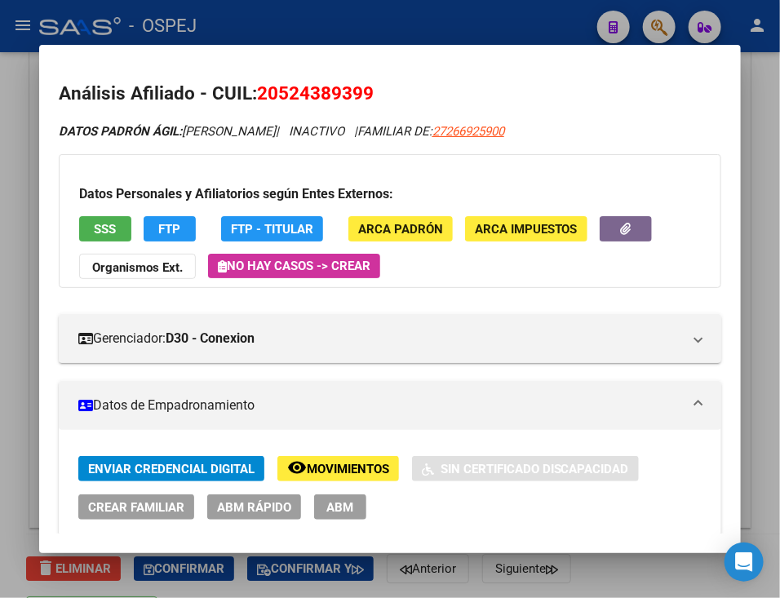
click at [107, 224] on span "SSS" at bounding box center [105, 229] width 22 height 15
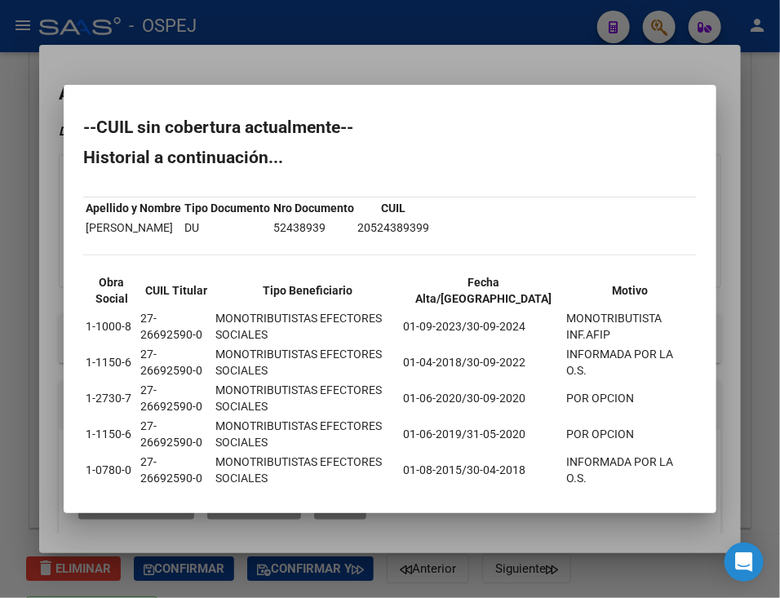
click at [320, 50] on div at bounding box center [390, 299] width 780 height 598
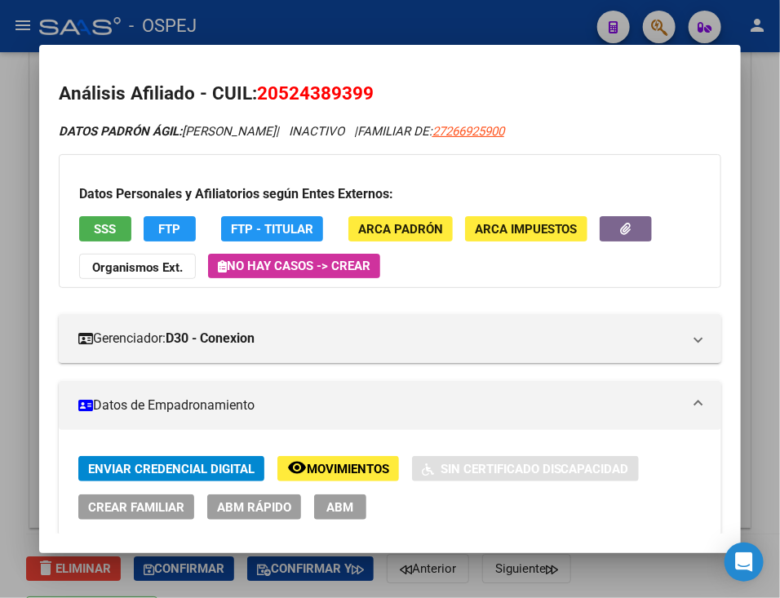
click at [421, 36] on div at bounding box center [390, 299] width 780 height 598
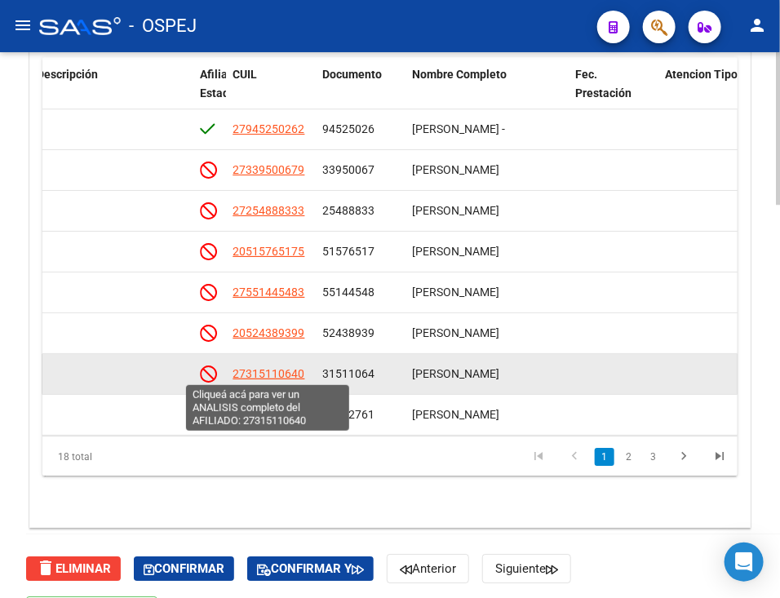
click at [276, 375] on span "27315110640" at bounding box center [268, 373] width 72 height 13
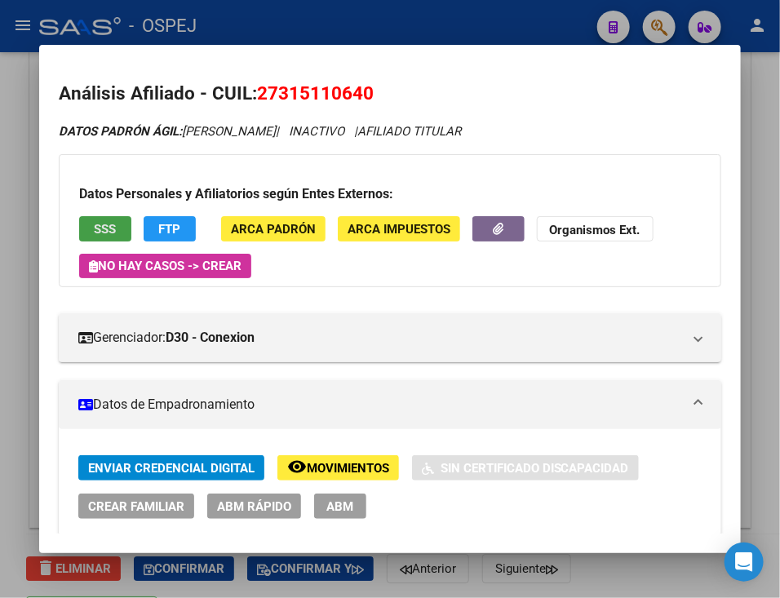
click at [111, 234] on span "SSS" at bounding box center [105, 229] width 22 height 15
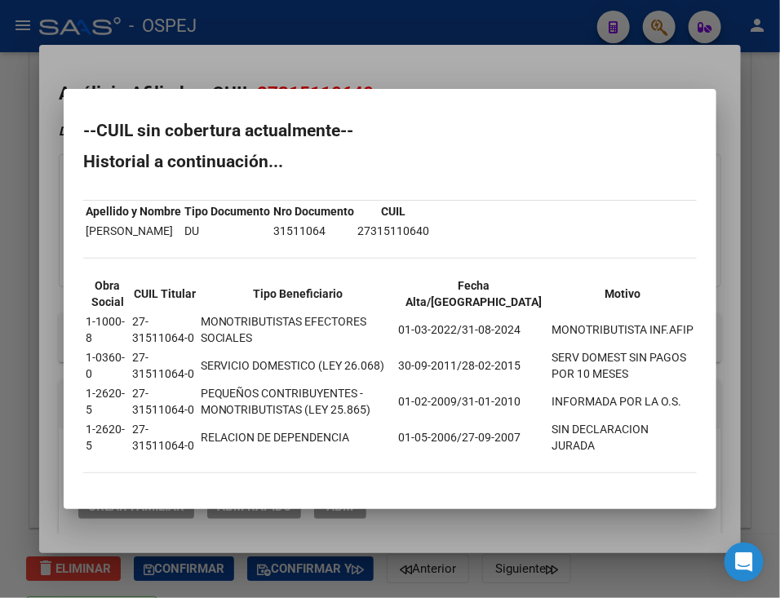
click at [552, 58] on div at bounding box center [390, 299] width 780 height 598
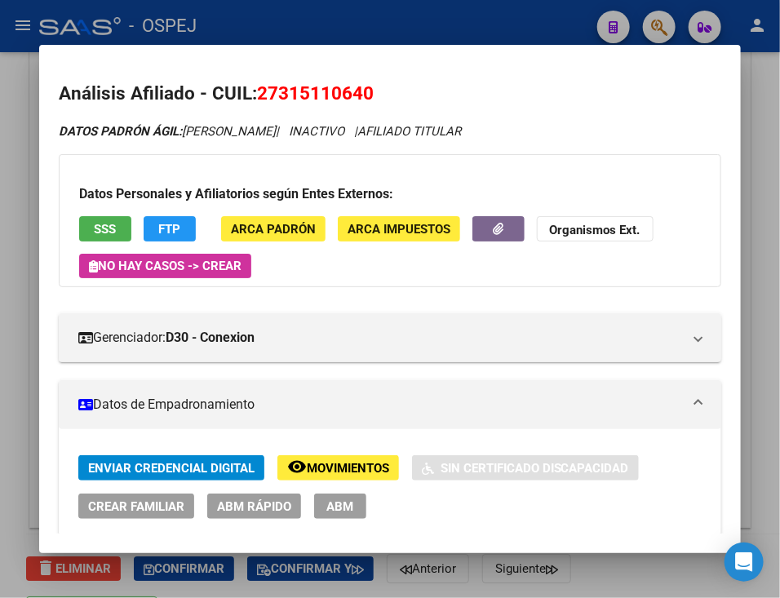
click at [519, 33] on div at bounding box center [390, 299] width 780 height 598
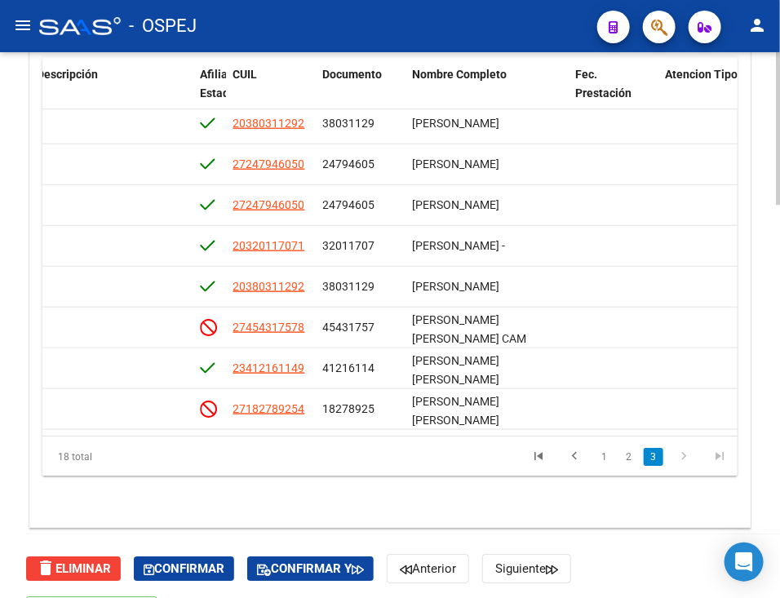
scroll to position [423, 1077]
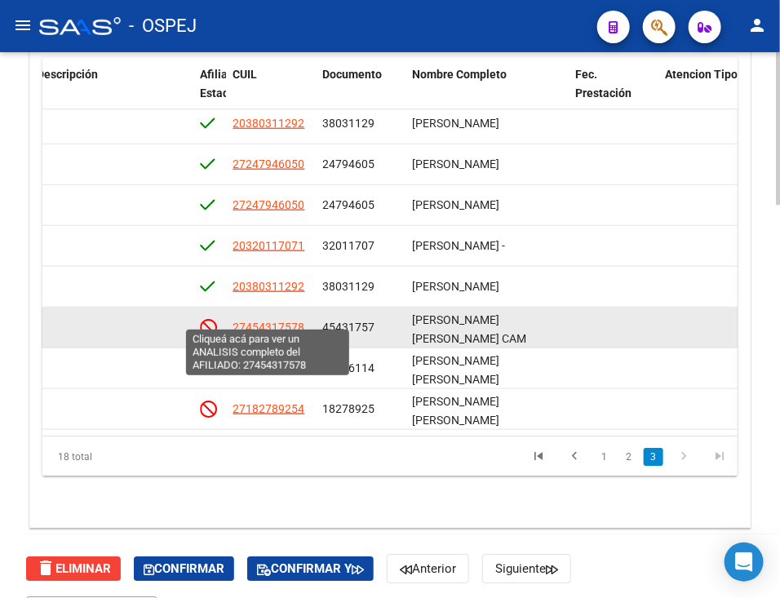
click at [276, 321] on span "27454317578" at bounding box center [268, 327] width 72 height 13
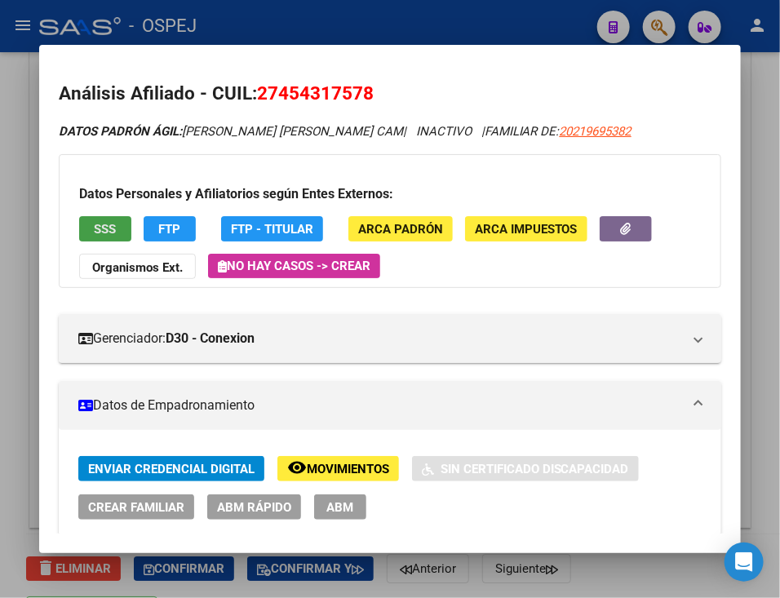
click at [115, 236] on button "SSS" at bounding box center [105, 228] width 52 height 25
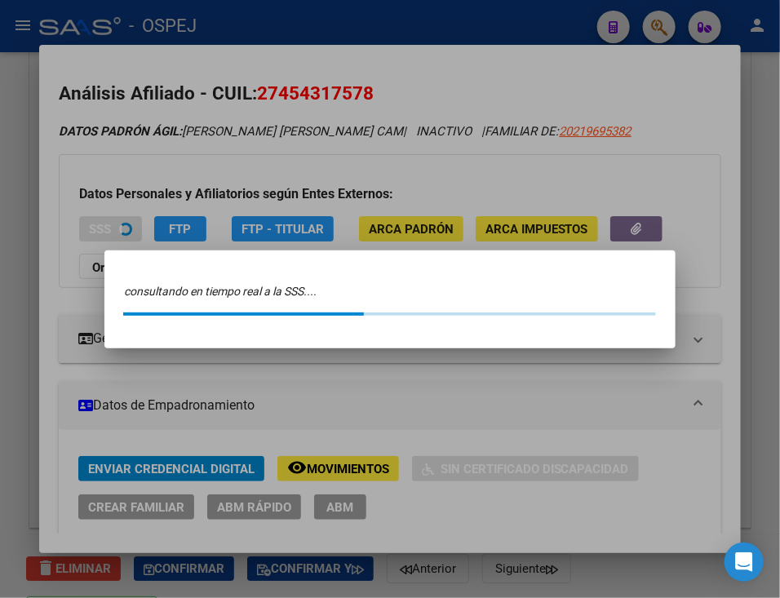
click at [115, 236] on div at bounding box center [390, 299] width 780 height 598
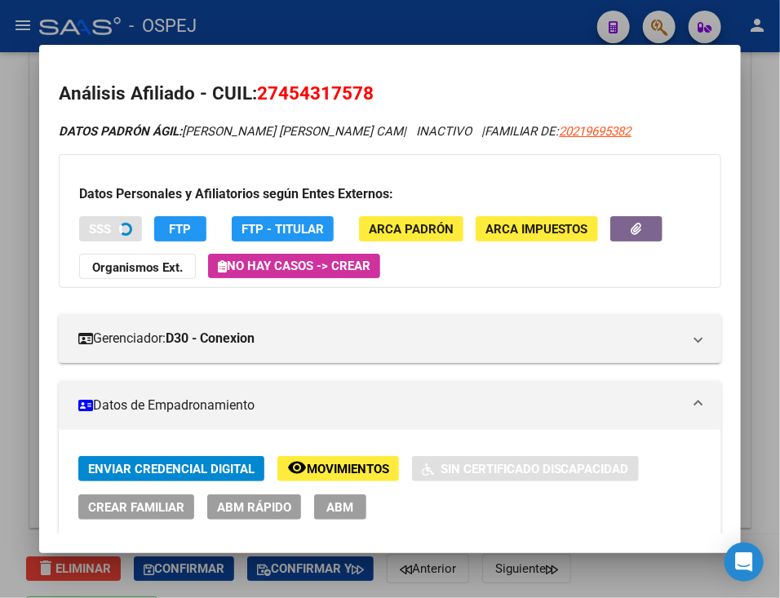
click at [378, 183] on div "Datos Personales y Afiliatorios según Entes Externos: SSS FTP FTP - Titular ARC…" at bounding box center [390, 221] width 662 height 134
click at [399, 30] on div at bounding box center [390, 299] width 780 height 598
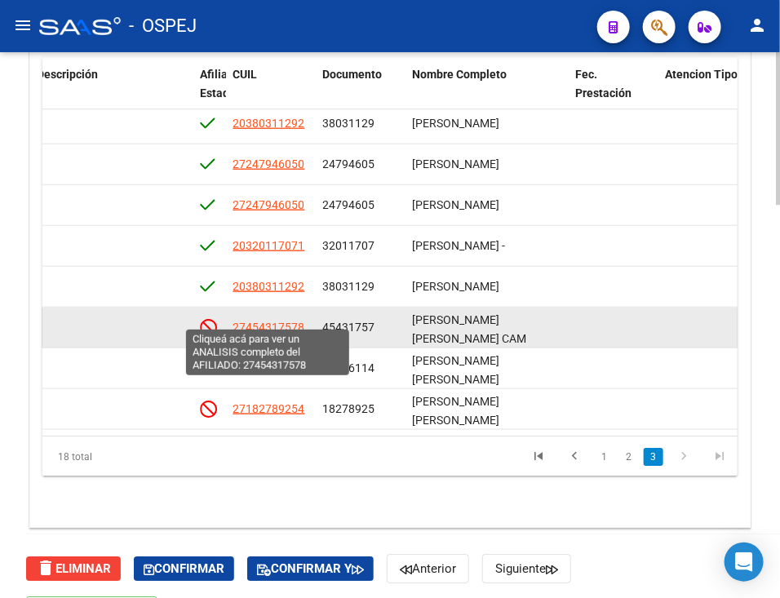
click at [287, 321] on span "27454317578" at bounding box center [268, 327] width 72 height 13
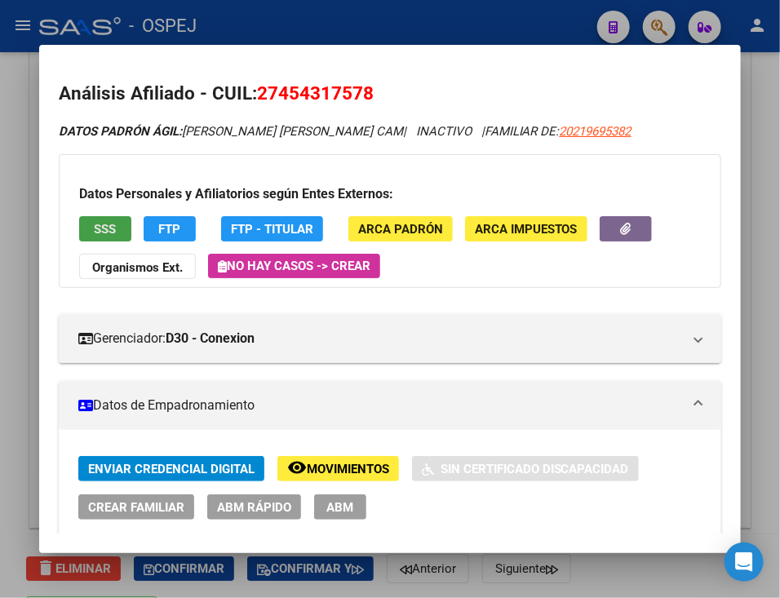
click at [122, 231] on button "SSS" at bounding box center [105, 228] width 52 height 25
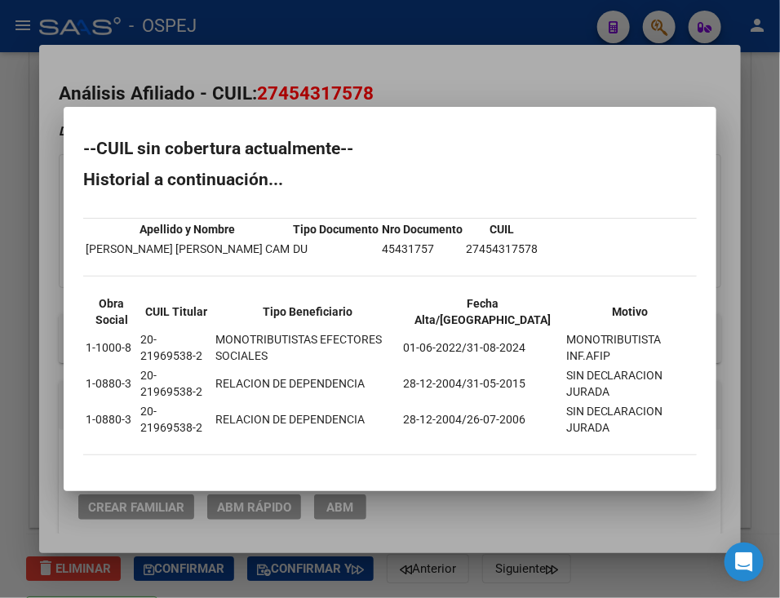
click at [481, 53] on div at bounding box center [390, 299] width 780 height 598
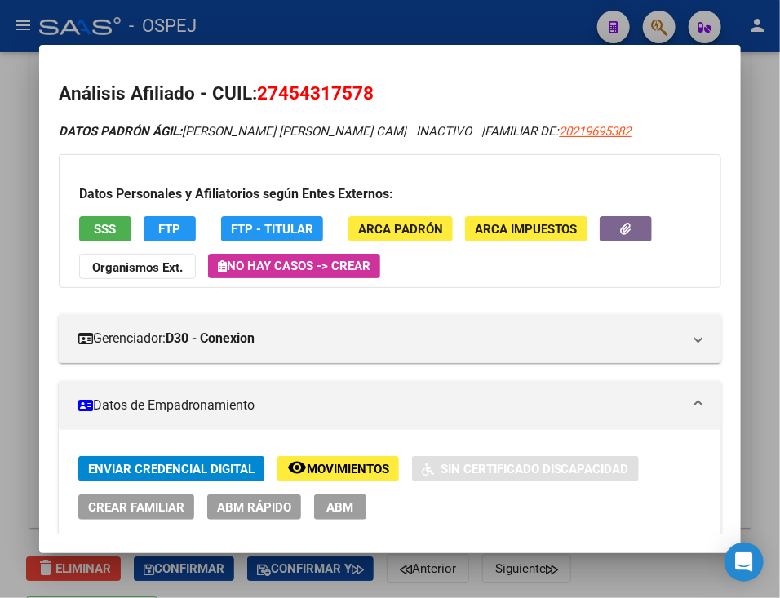
click at [477, 20] on div at bounding box center [390, 299] width 780 height 598
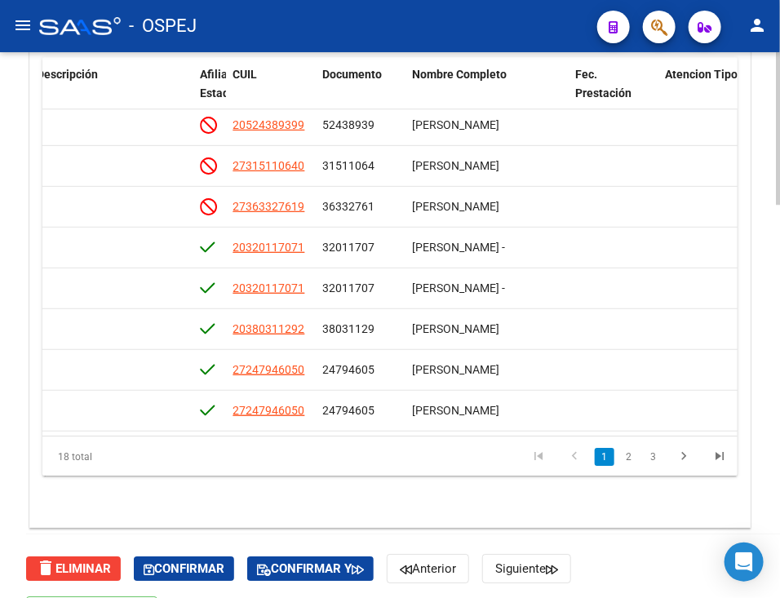
scroll to position [196, 1077]
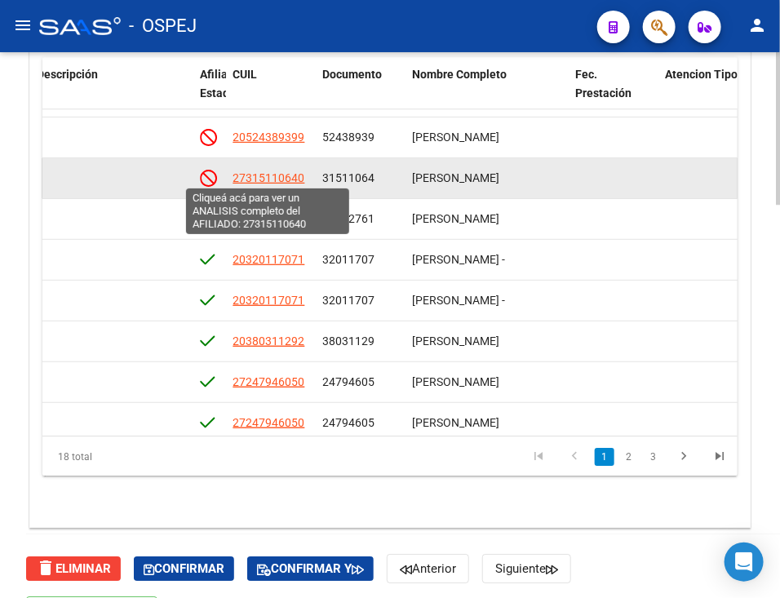
click at [271, 171] on span "27315110640" at bounding box center [268, 177] width 72 height 13
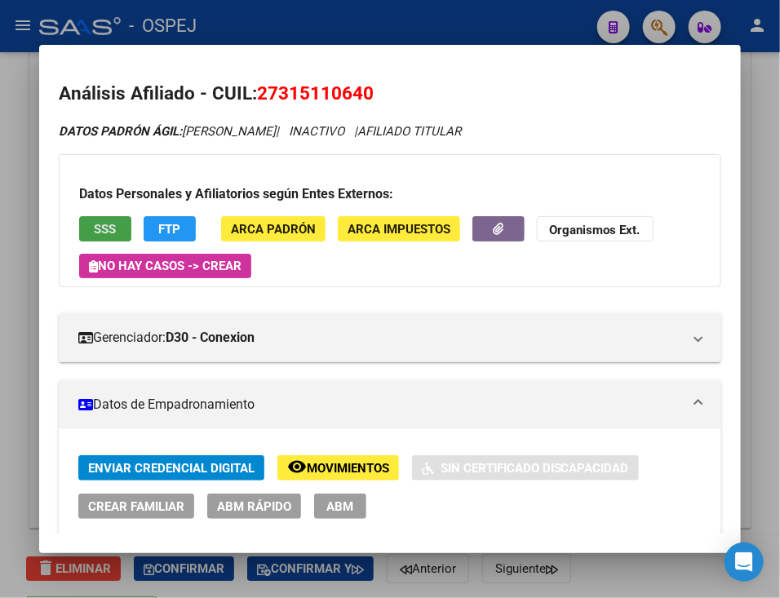
click at [103, 228] on span "SSS" at bounding box center [105, 229] width 22 height 15
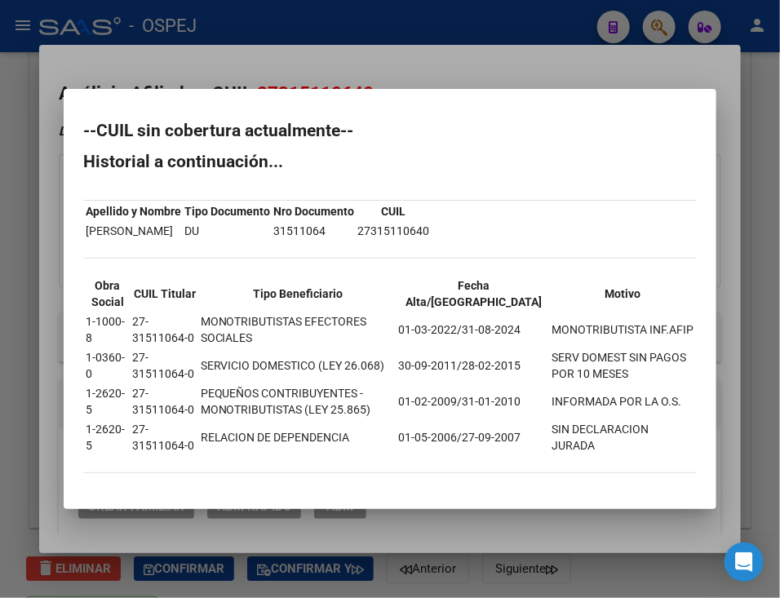
drag, startPoint x: 83, startPoint y: 131, endPoint x: 672, endPoint y: 430, distance: 660.3
click at [672, 430] on div "--CUIL sin cobertura actualmente-- Historial a continuación... Apellido y Nombr…" at bounding box center [389, 305] width 613 height 367
copy div "--CUIL sin cobertura actualmente-- Historial a continuación... Apellido y Nombr…"
click at [388, 33] on div at bounding box center [390, 299] width 780 height 598
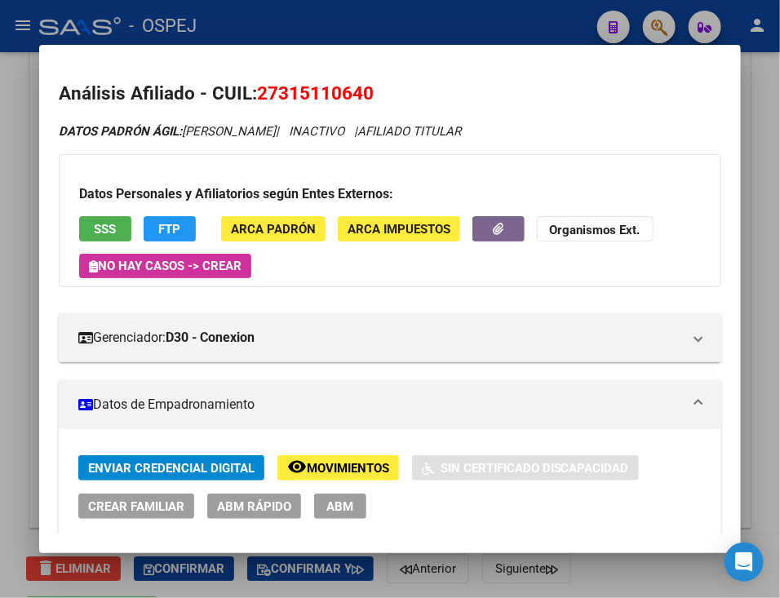
click at [573, 21] on div at bounding box center [390, 299] width 780 height 598
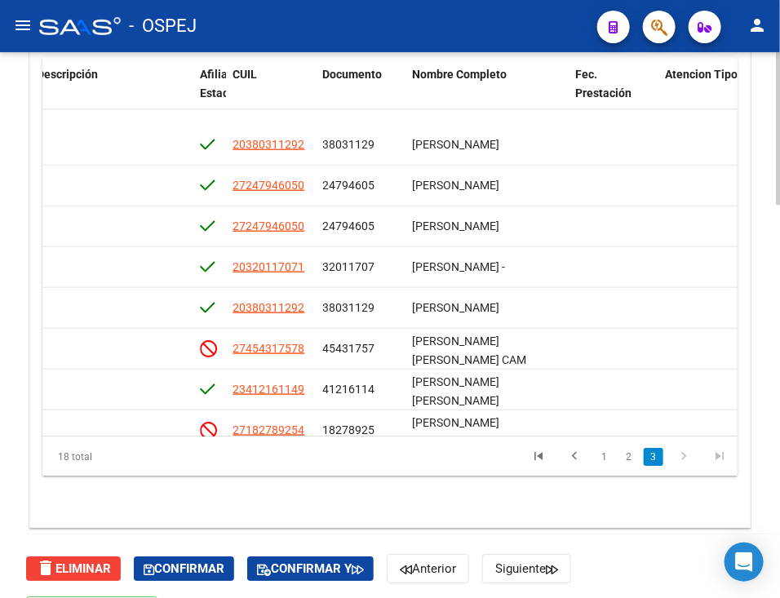
scroll to position [420, 1077]
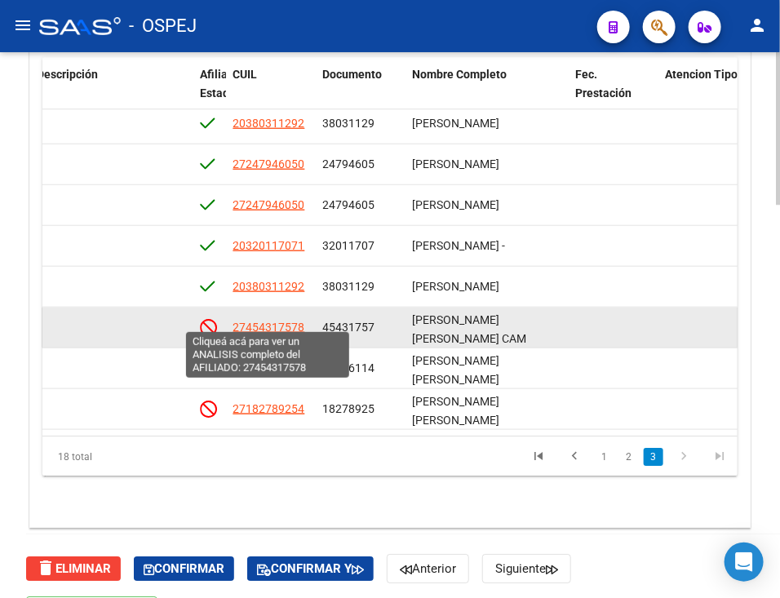
click at [285, 324] on span "27454317578" at bounding box center [268, 327] width 72 height 13
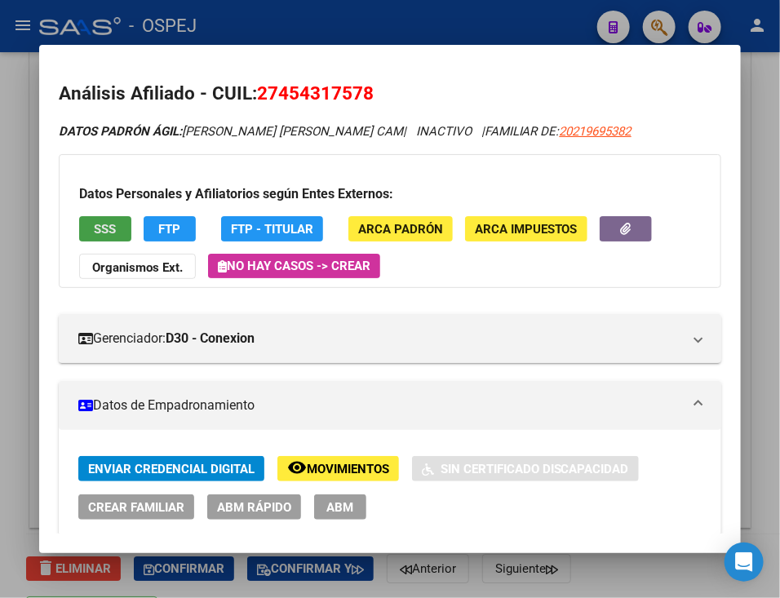
click at [89, 223] on button "SSS" at bounding box center [105, 228] width 52 height 25
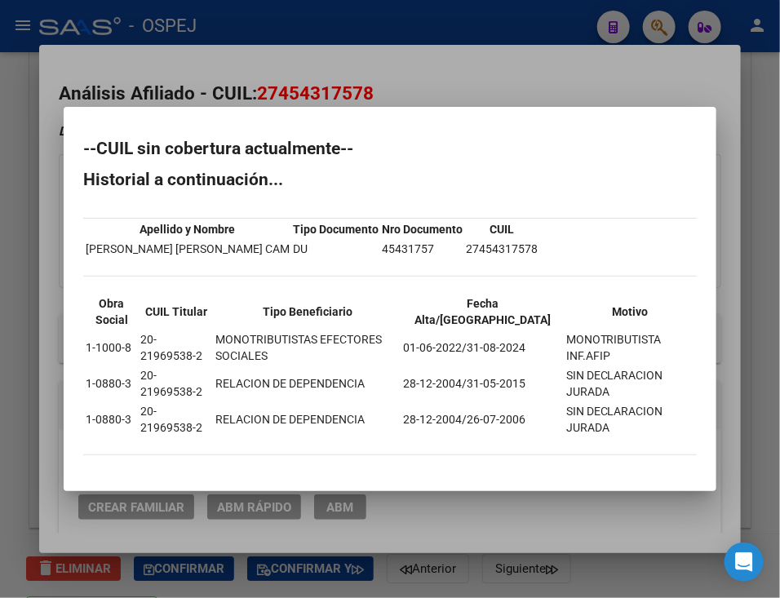
drag, startPoint x: 71, startPoint y: 140, endPoint x: 600, endPoint y: 425, distance: 601.1
click at [600, 425] on mat-dialog-content "--CUIL sin cobertura actualmente-- Historial a continuación... Apellido y Nombr…" at bounding box center [390, 298] width 653 height 345
copy div "--CUIL sin cobertura actualmente-- Historial a continuación... Apellido y Nombr…"
click at [601, 29] on div at bounding box center [390, 299] width 780 height 598
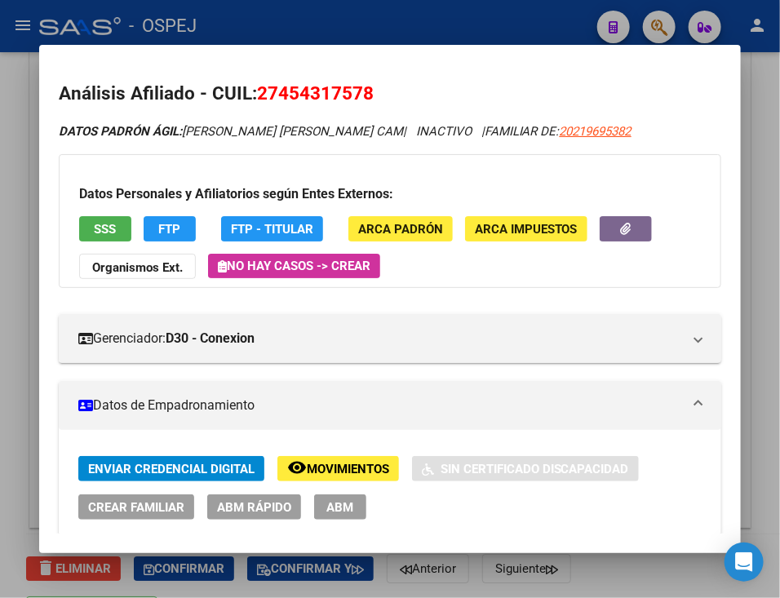
click at [601, 29] on div at bounding box center [390, 299] width 780 height 598
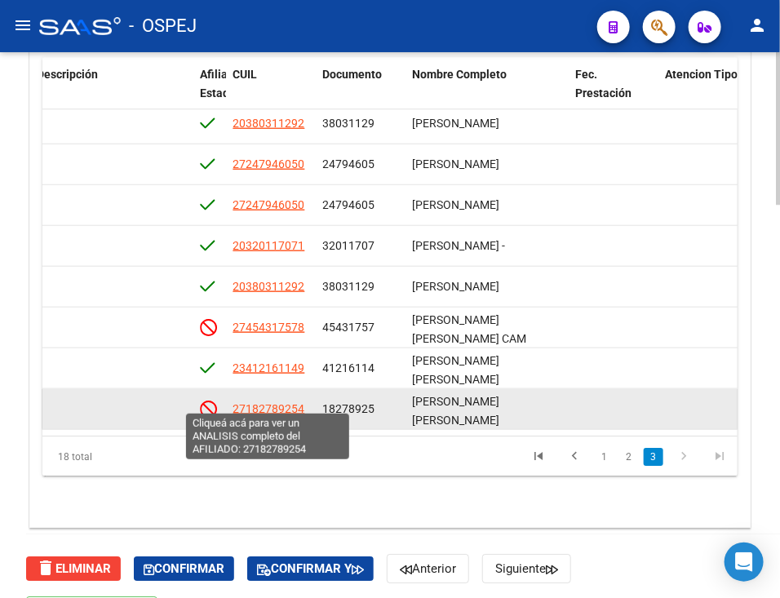
click at [261, 405] on span "27182789254" at bounding box center [268, 408] width 72 height 13
type textarea "27182789254"
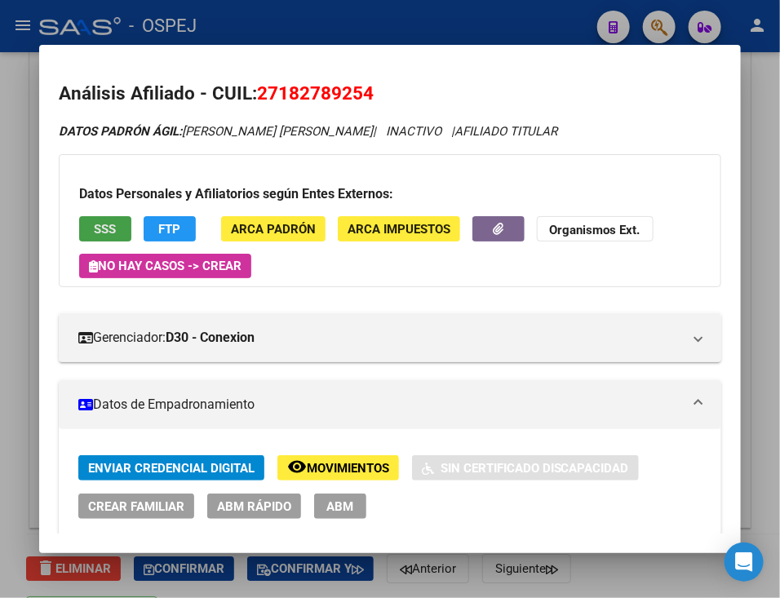
click at [110, 224] on span "SSS" at bounding box center [105, 229] width 22 height 15
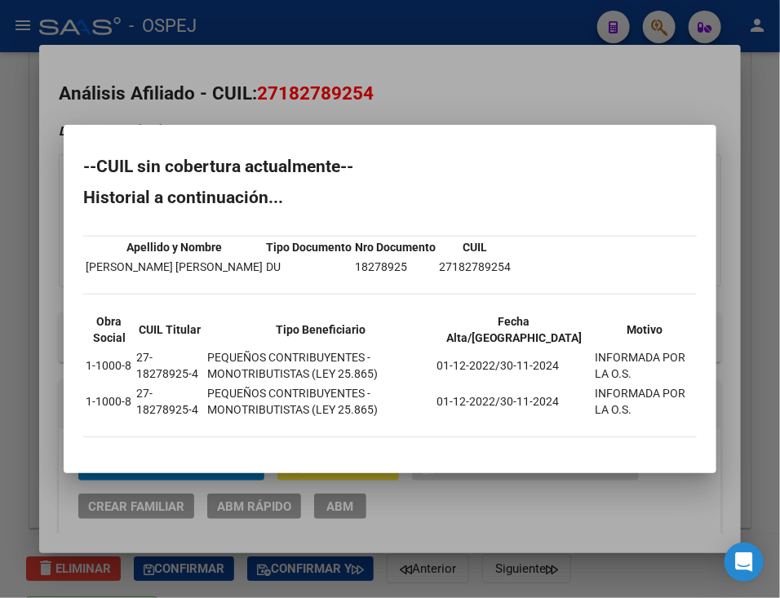
drag, startPoint x: 82, startPoint y: 163, endPoint x: 626, endPoint y: 405, distance: 595.6
click at [626, 405] on mat-dialog-content "--CUIL sin cobertura actualmente-- Historial a continuación... Apellido y Nombr…" at bounding box center [390, 298] width 653 height 309
copy div "--CUIL sin cobertura actualmente-- Historial a continuación... Apellido y Nombr…"
click at [587, 114] on div at bounding box center [390, 299] width 780 height 598
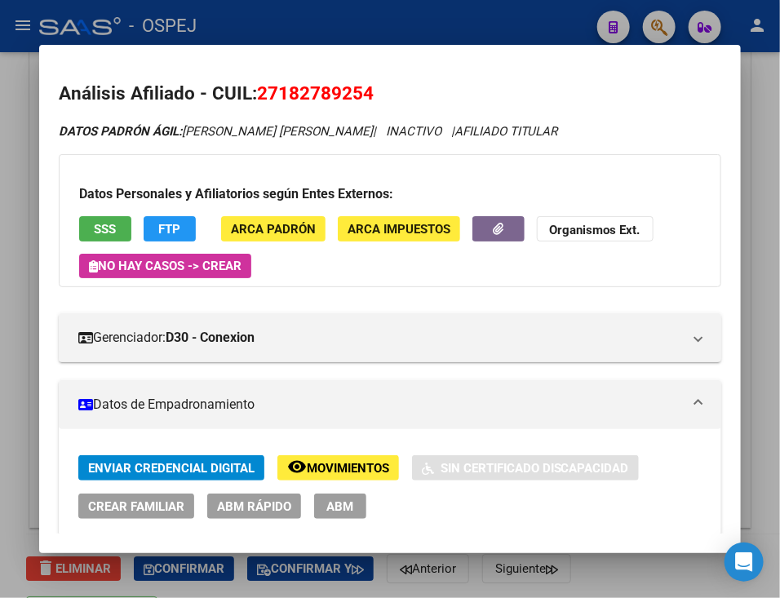
click at [570, 76] on mat-dialog-content "Análisis Afiliado - CUIL: 27182789254 DATOS PADRÓN ÁGIL: [PERSON_NAME] [PERSON_…" at bounding box center [389, 298] width 701 height 469
click at [561, 34] on div at bounding box center [390, 299] width 780 height 598
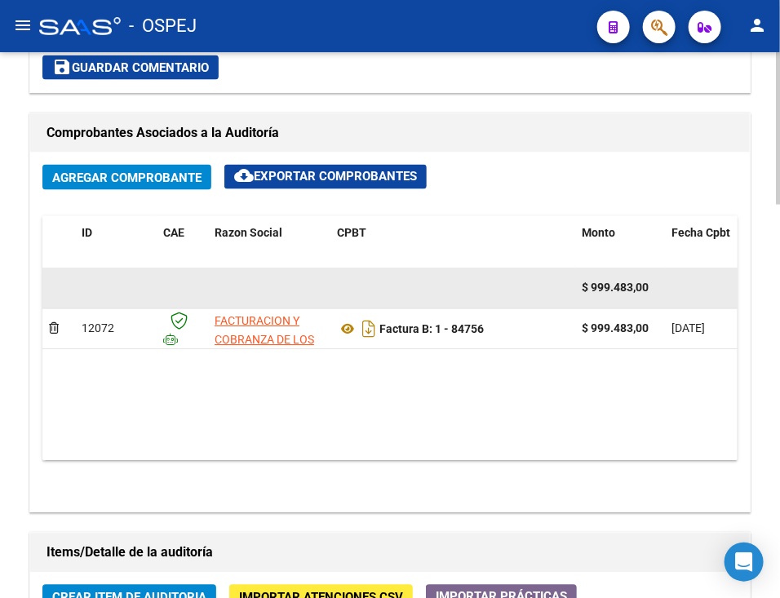
scroll to position [670, 0]
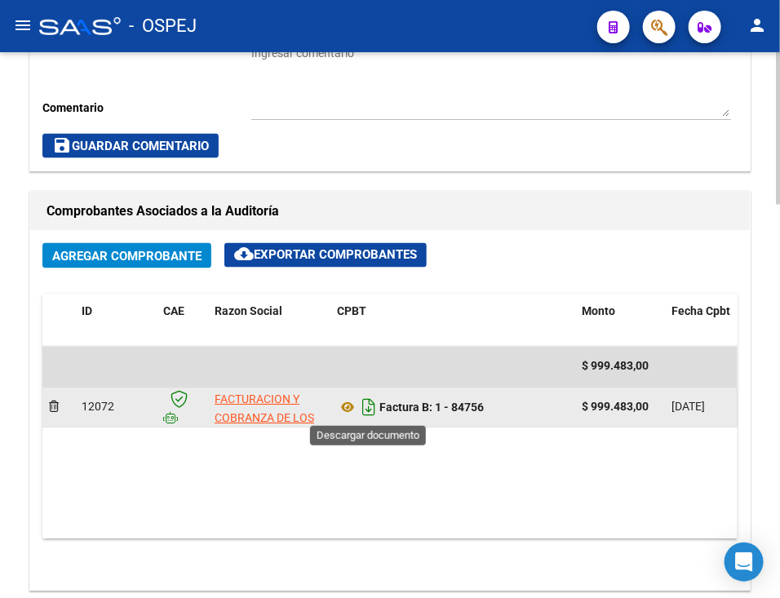
click at [370, 407] on icon "Descargar documento" at bounding box center [368, 408] width 21 height 26
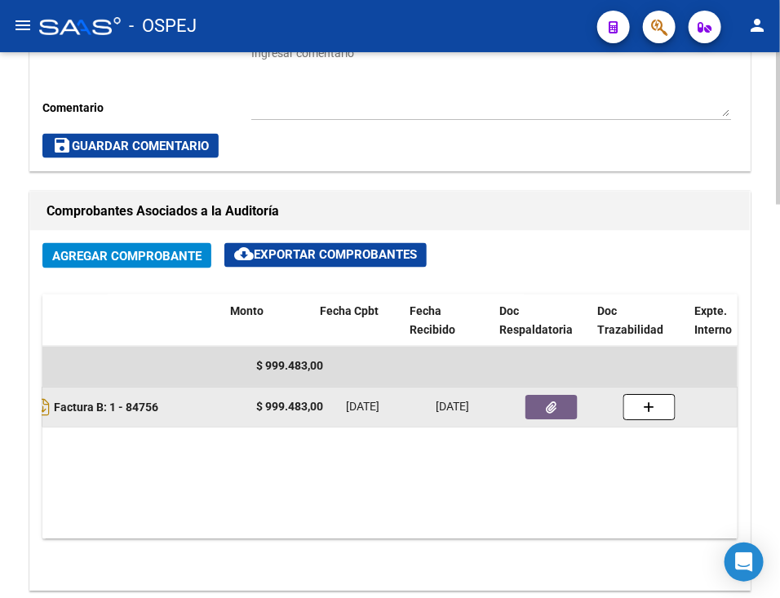
scroll to position [0, 352]
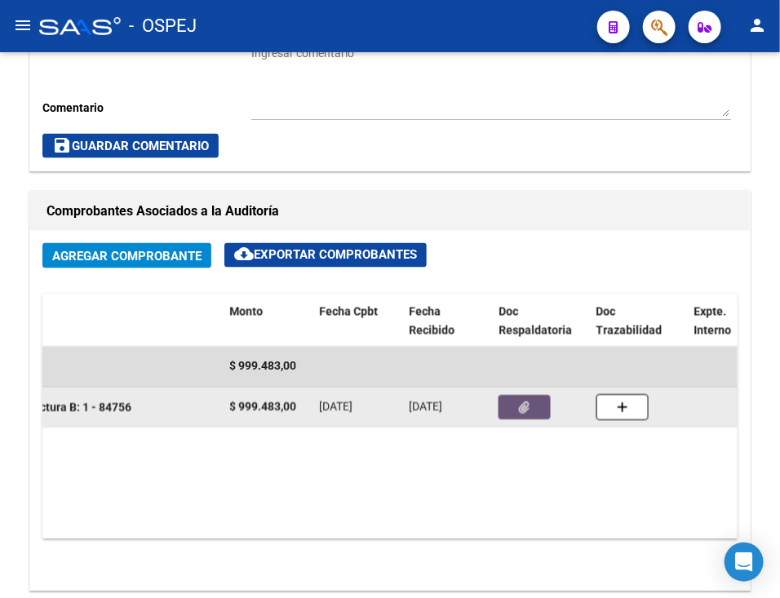
click at [535, 414] on button "button" at bounding box center [524, 408] width 52 height 24
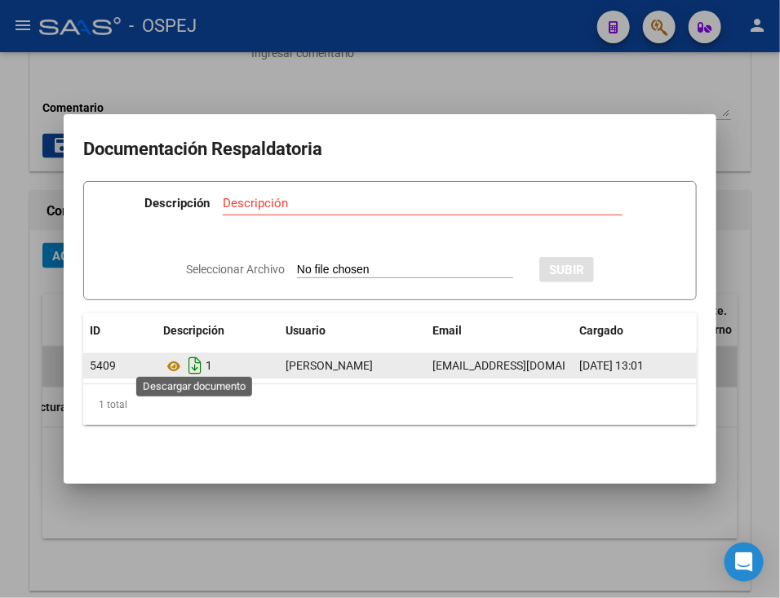
click at [197, 357] on icon "Descargar documento" at bounding box center [194, 365] width 21 height 26
click at [745, 75] on div at bounding box center [390, 299] width 780 height 598
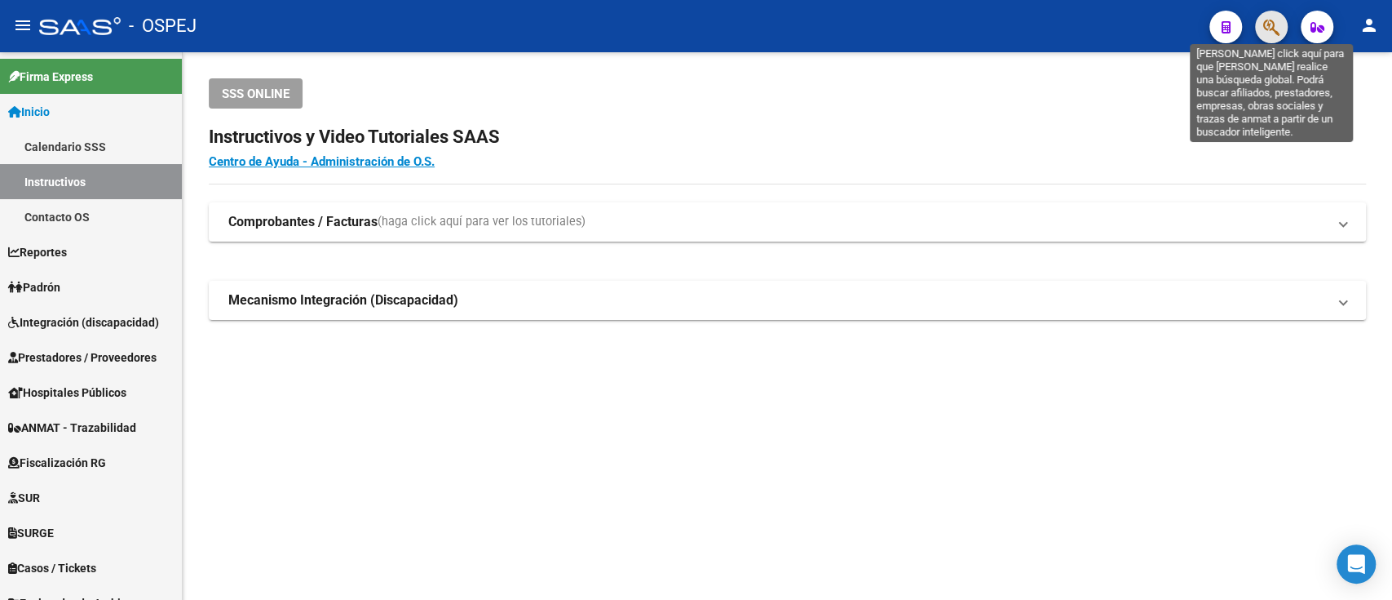
click at [1268, 29] on icon "button" at bounding box center [1271, 27] width 16 height 19
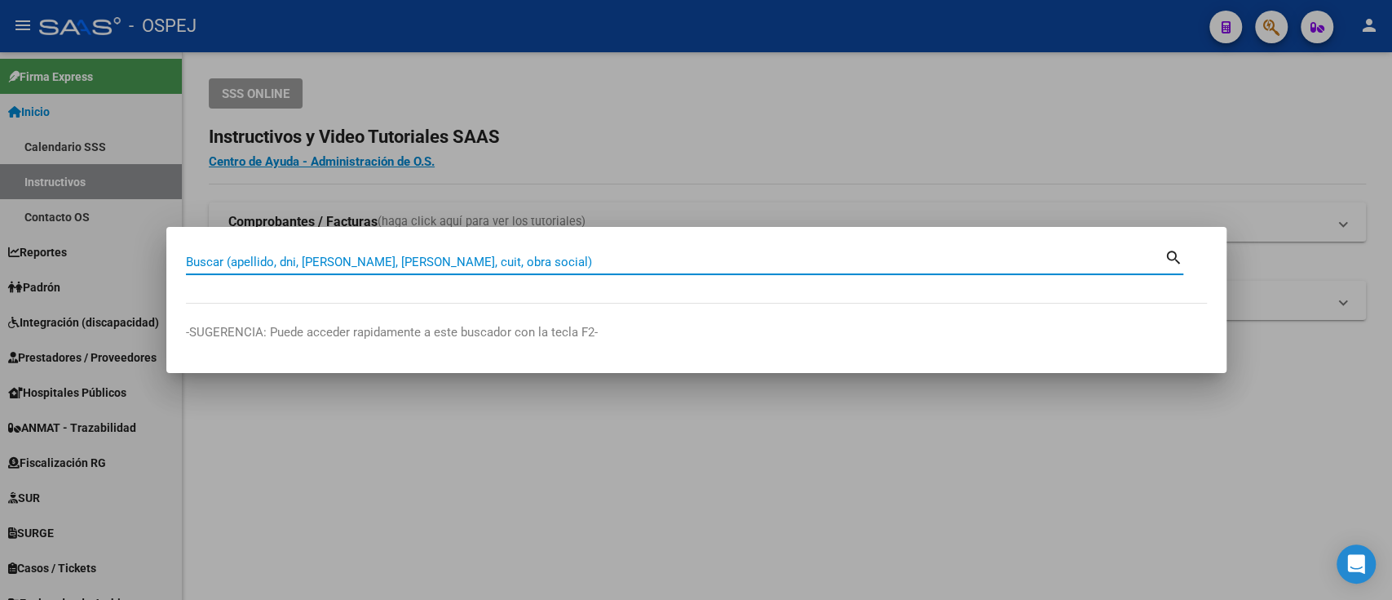
paste input "25920056"
type input "25920056"
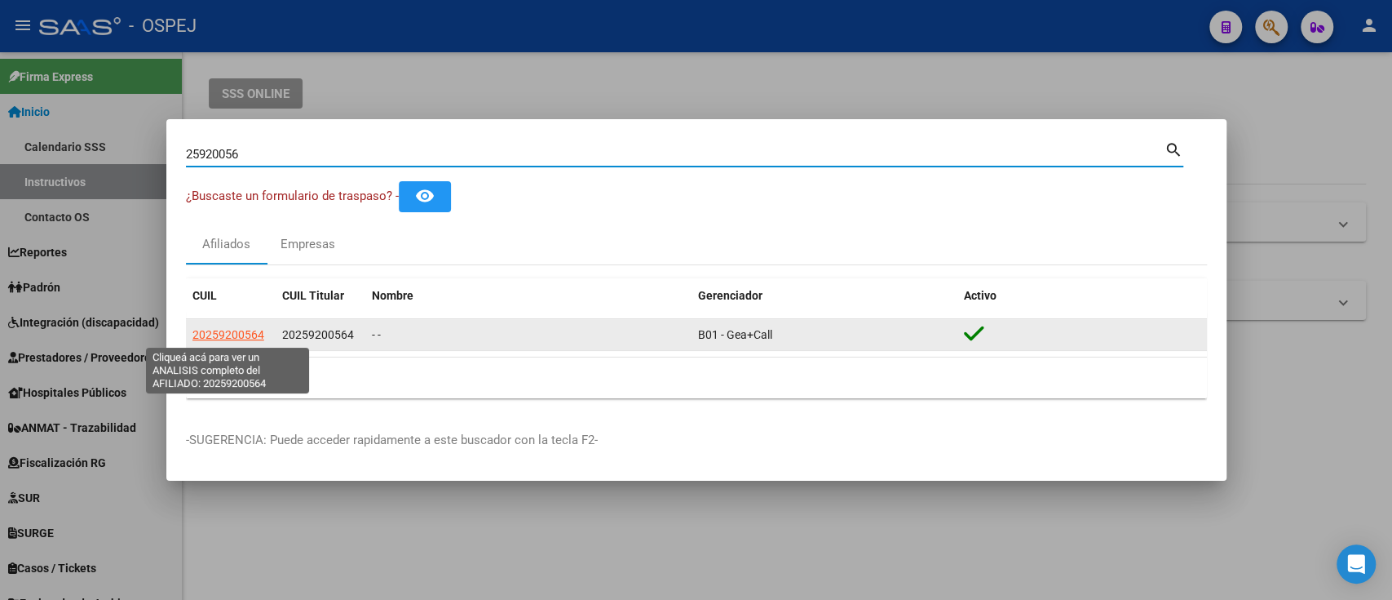
click at [219, 331] on span "20259200564" at bounding box center [228, 334] width 72 height 13
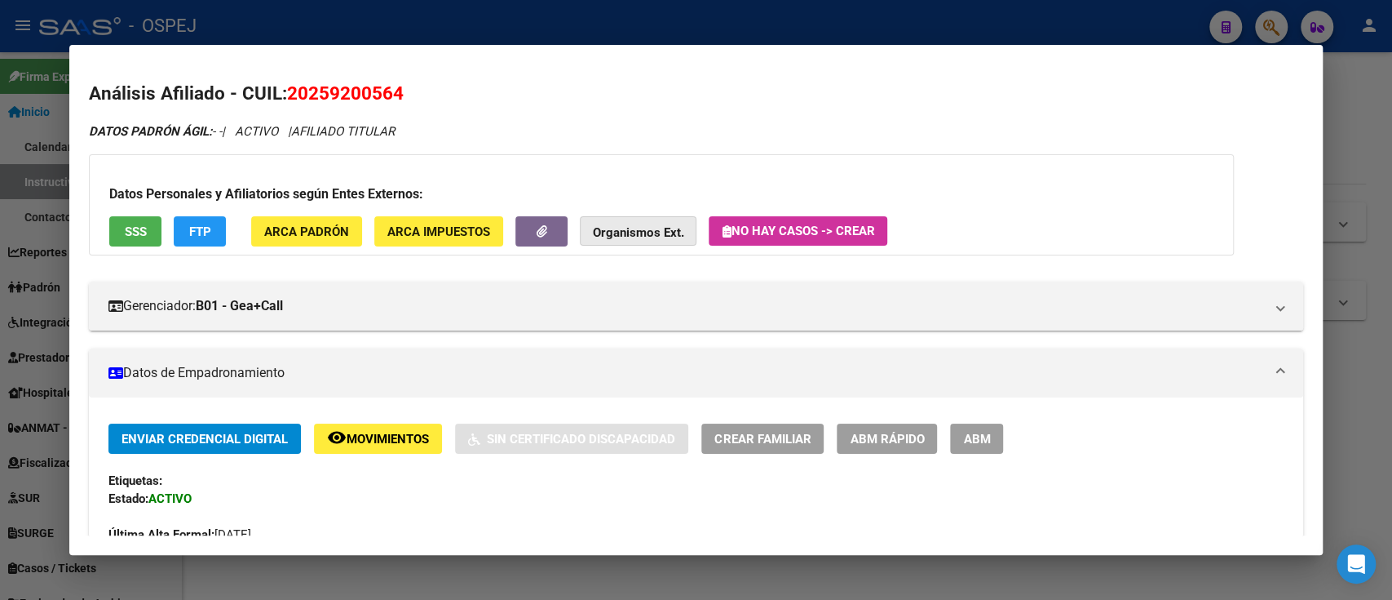
click at [650, 225] on strong "Organismos Ext." at bounding box center [638, 232] width 91 height 15
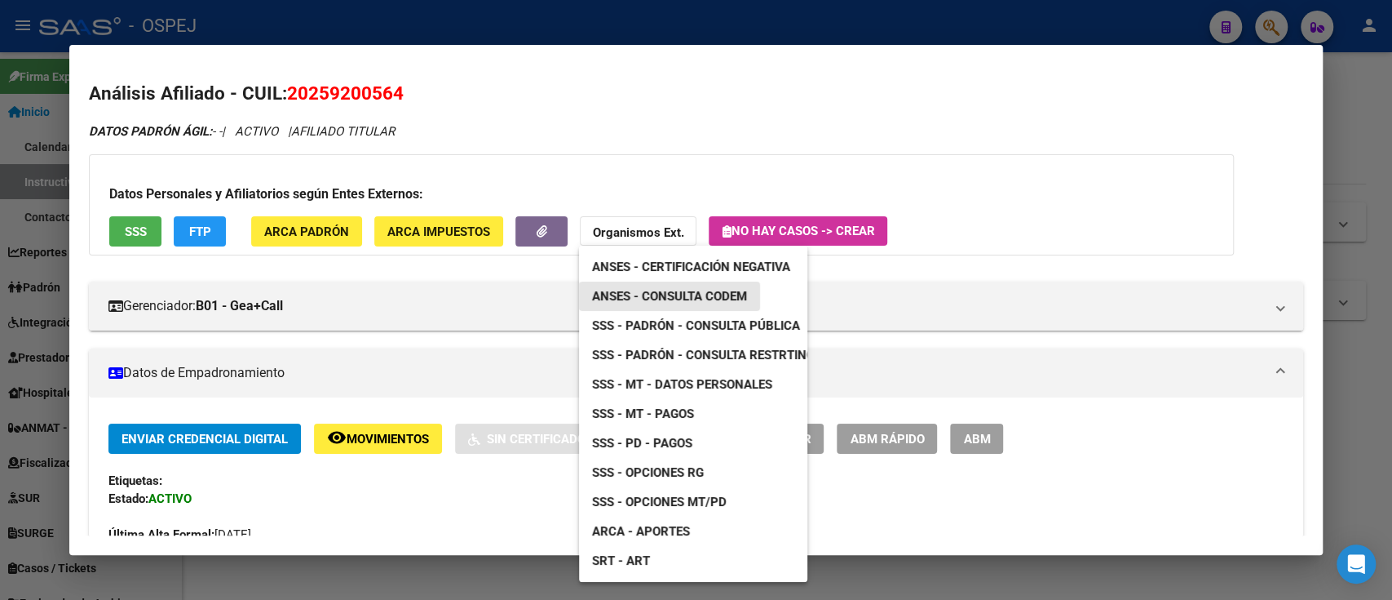
click at [638, 290] on span "ANSES - Consulta CODEM" at bounding box center [669, 296] width 155 height 15
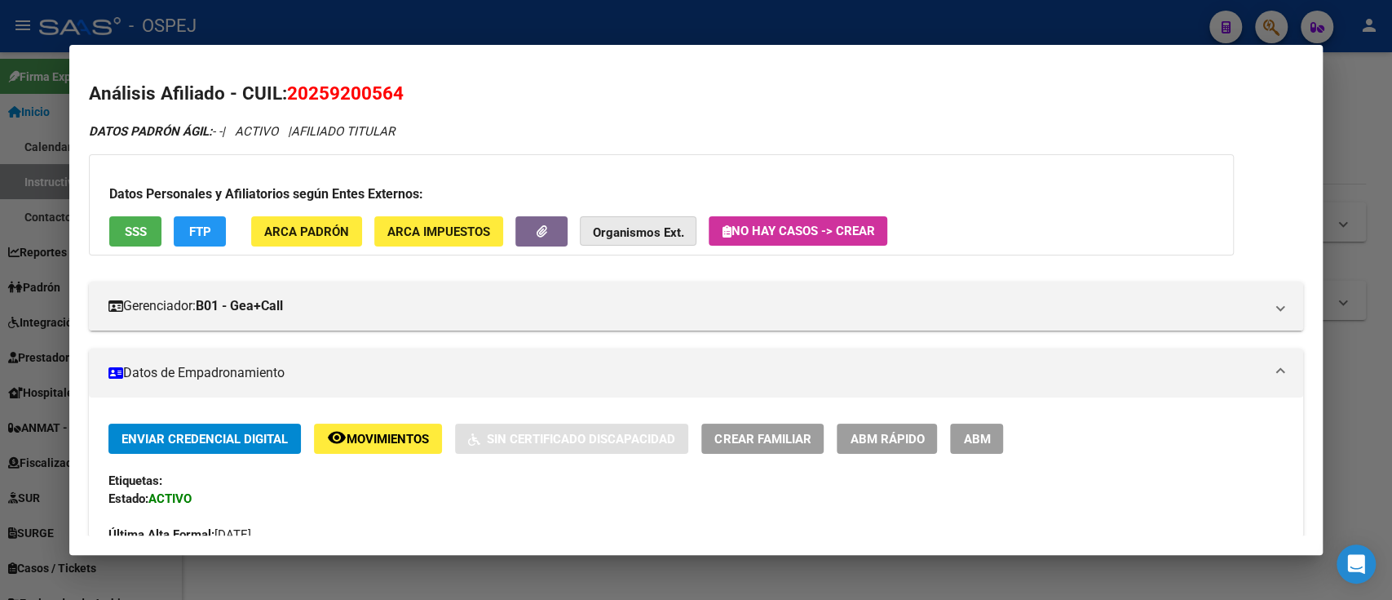
click at [635, 217] on button "Organismos Ext." at bounding box center [638, 231] width 117 height 30
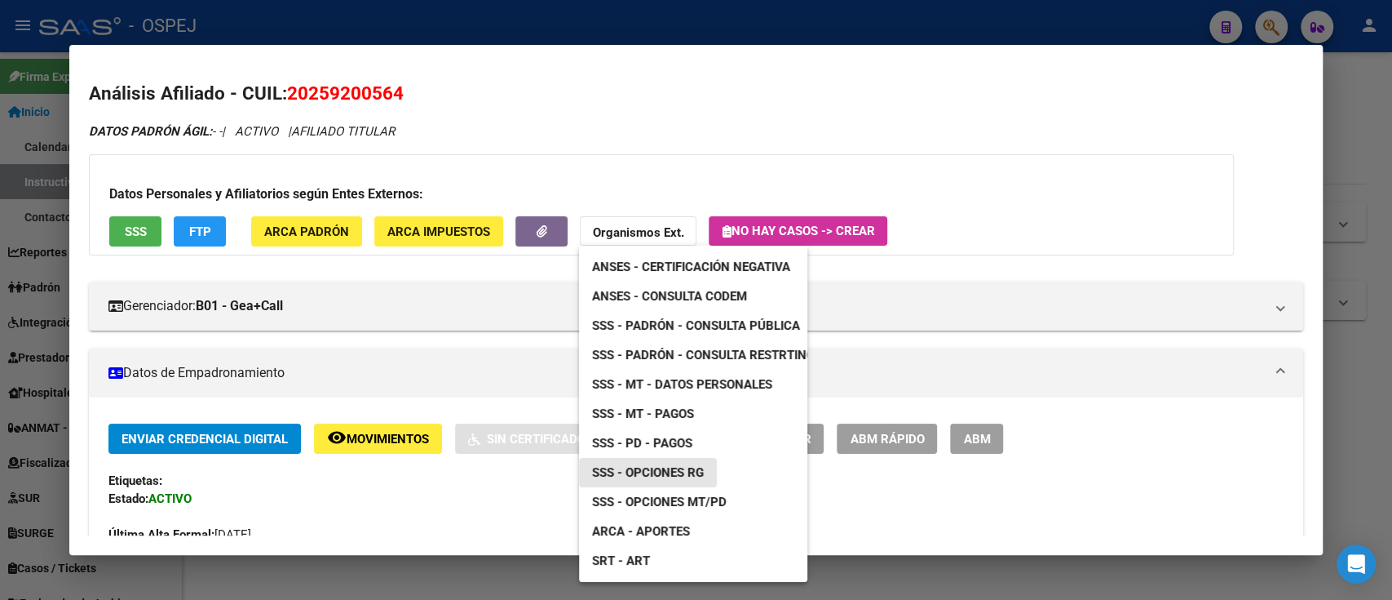
click at [670, 467] on span "SSS - Opciones RG" at bounding box center [648, 472] width 112 height 15
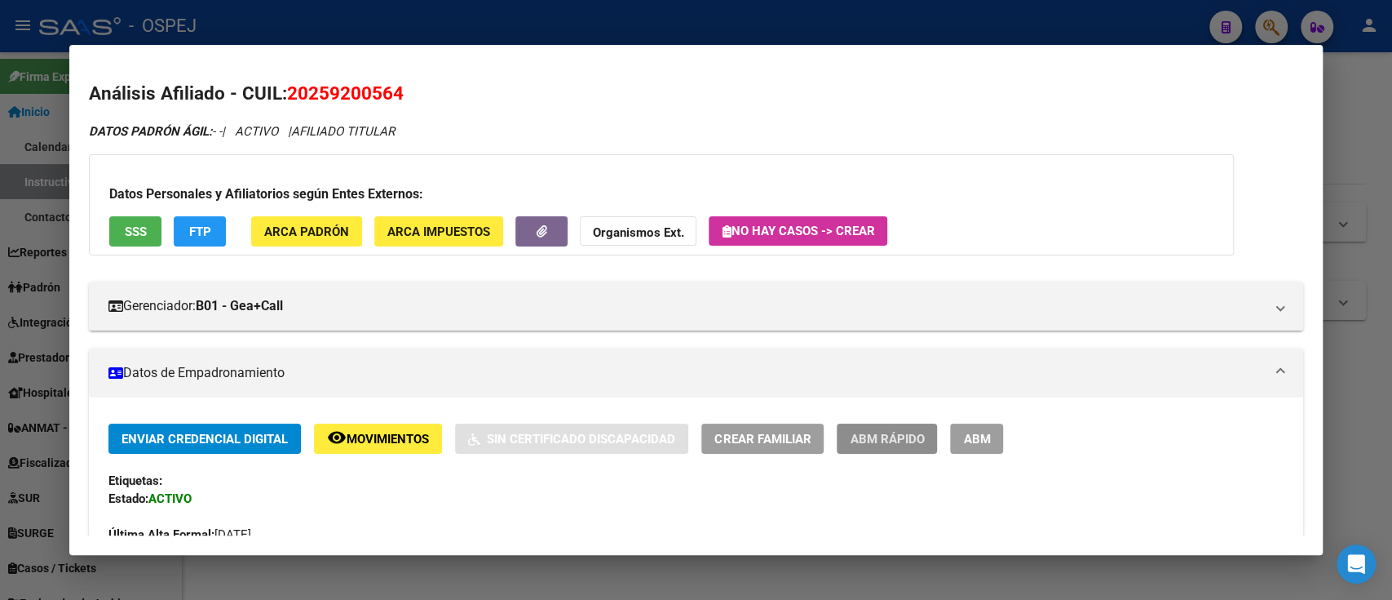
click at [902, 449] on button "ABM Rápido" at bounding box center [887, 438] width 100 height 30
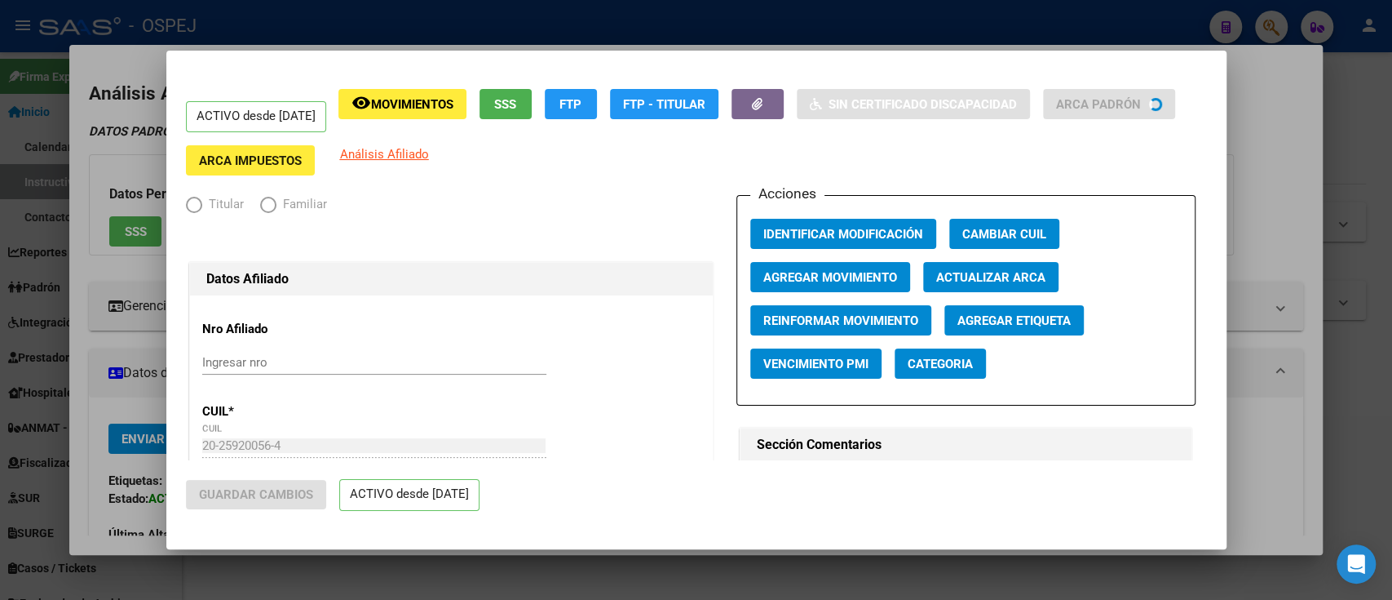
radio input "true"
type input "20-25920056-4"
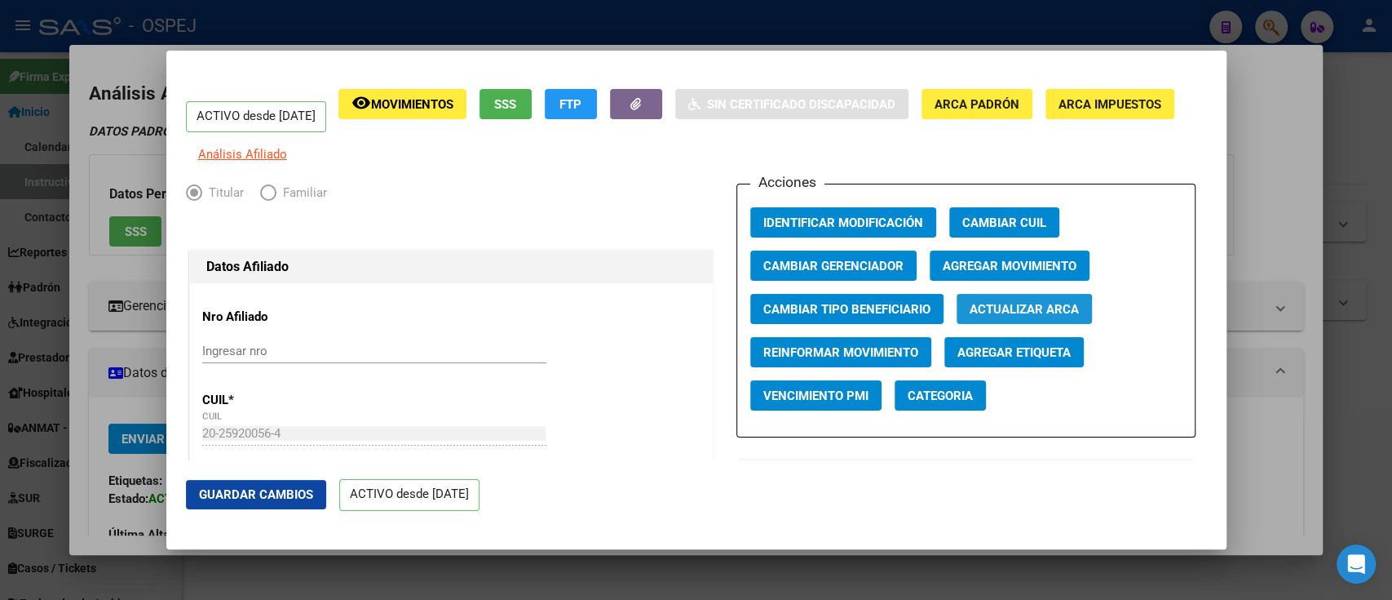
click at [998, 316] on span "Actualizar ARCA" at bounding box center [1024, 309] width 109 height 15
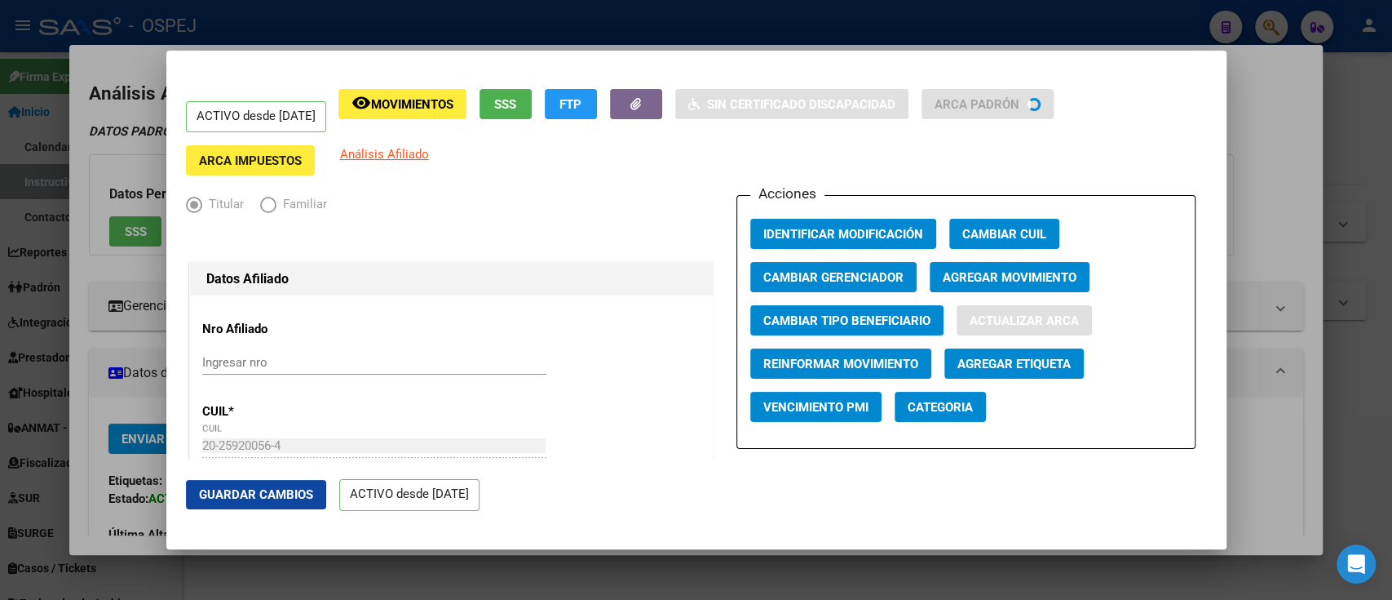
type input "BARRIO AMPLIACION POETA LUGONES"
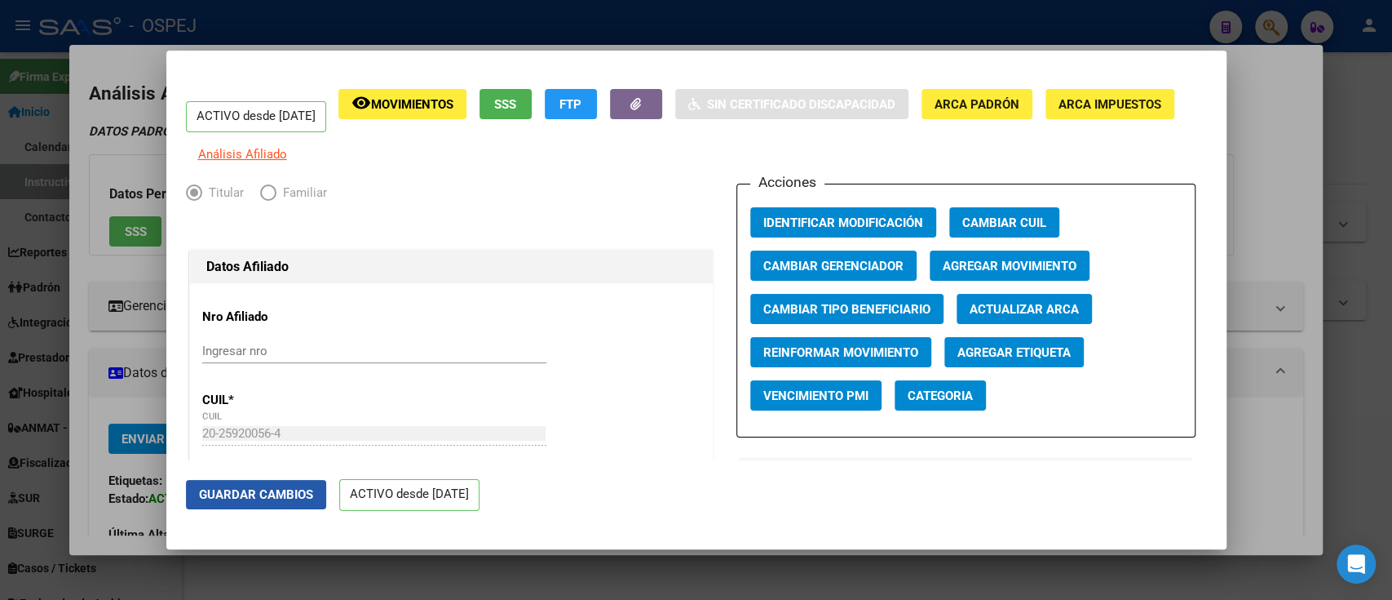
click at [281, 489] on span "Guardar Cambios" at bounding box center [256, 494] width 114 height 15
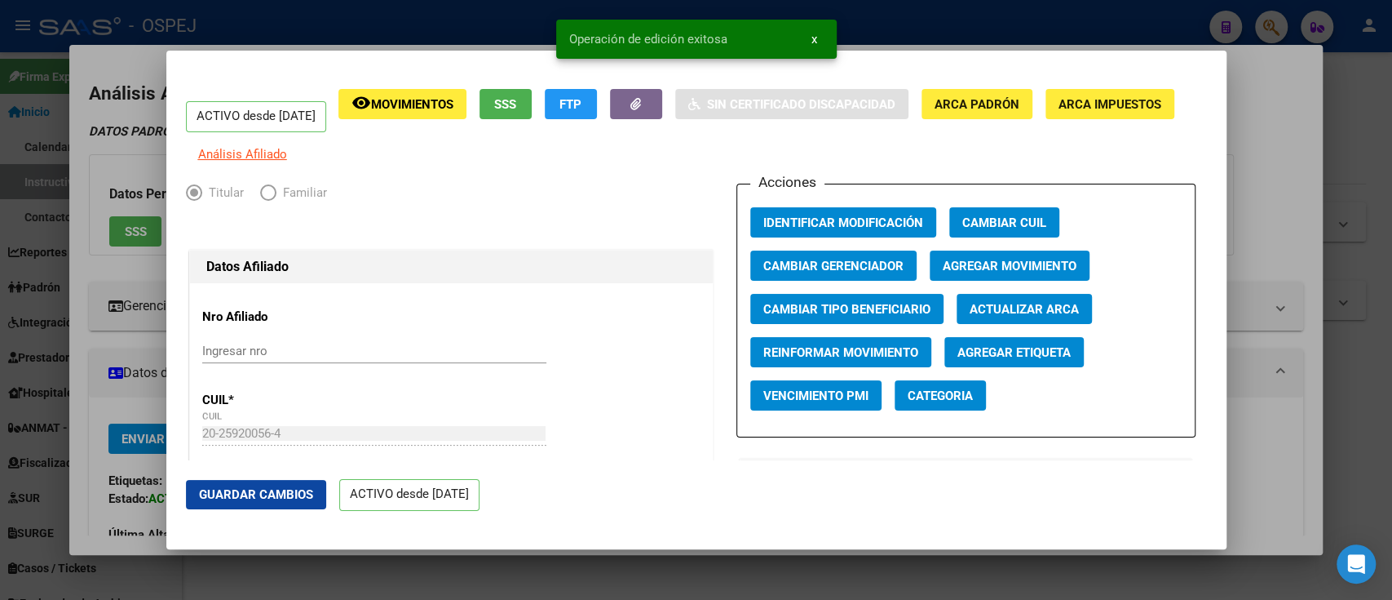
click at [87, 363] on div at bounding box center [696, 300] width 1392 height 600
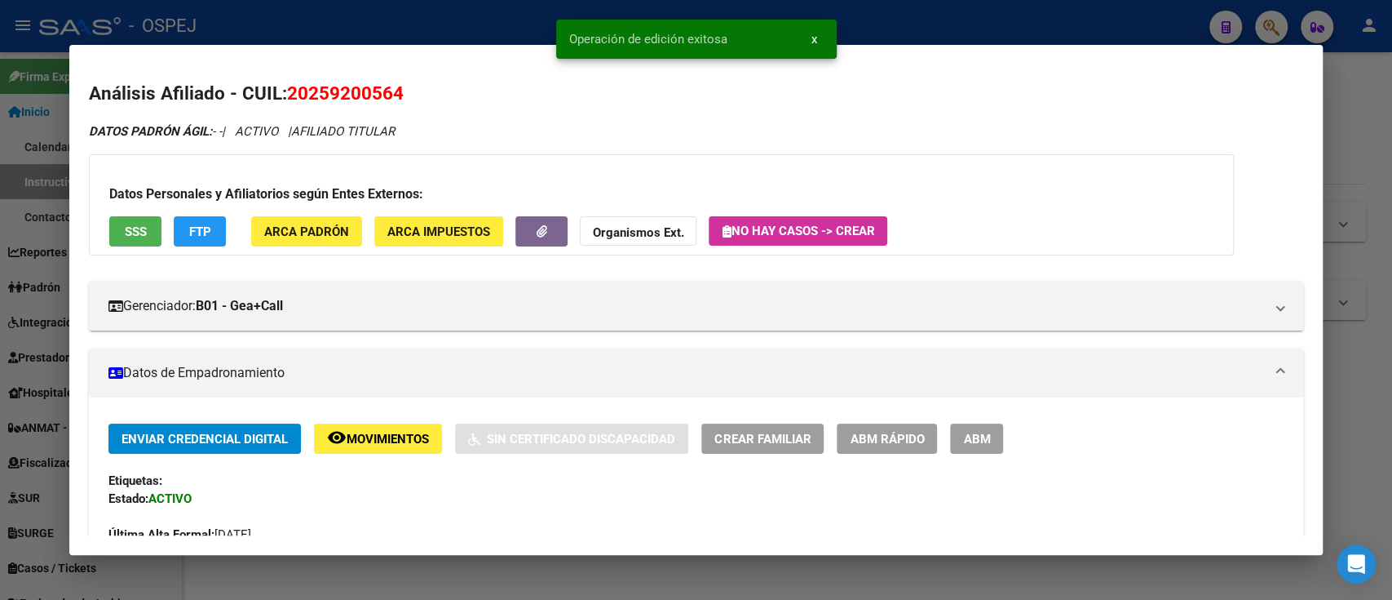
click at [39, 286] on div at bounding box center [696, 300] width 1392 height 600
